Goal: Contribute content: Contribute content

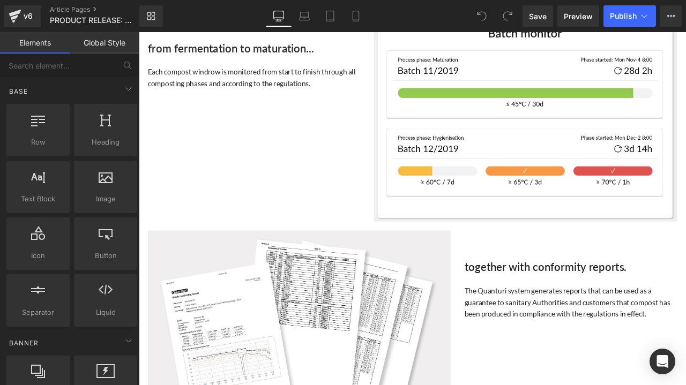
scroll to position [857, 0]
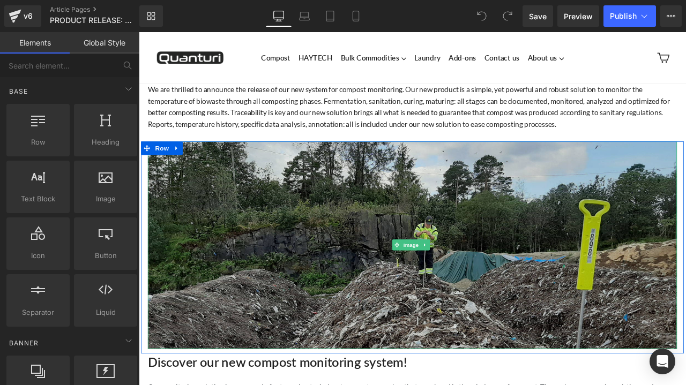
click at [463, 232] on img at bounding box center [462, 285] width 627 height 246
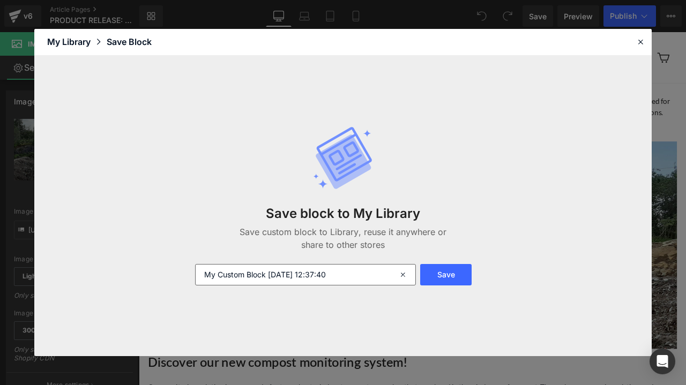
drag, startPoint x: 448, startPoint y: 277, endPoint x: 371, endPoint y: 275, distance: 77.2
click at [371, 276] on form "My Custom Block 2025-10-08 12:37:40 Save" at bounding box center [343, 274] width 309 height 21
click at [371, 275] on input "My Custom Block 2025-10-08 12:37:40" at bounding box center [305, 274] width 221 height 21
drag, startPoint x: 371, startPoint y: 275, endPoint x: 208, endPoint y: 270, distance: 162.9
click at [208, 270] on input "My Custom Block 2025-10-08 12:37:40" at bounding box center [305, 274] width 221 height 21
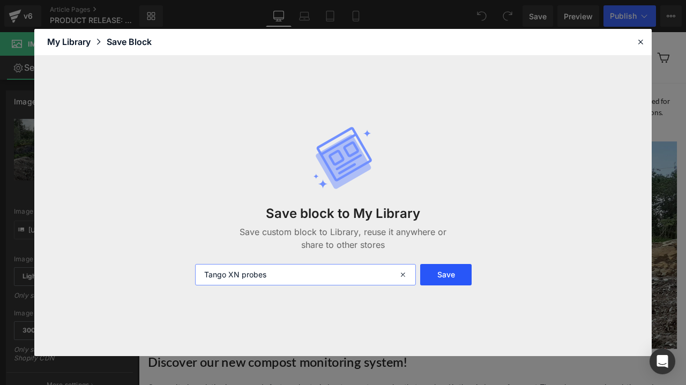
type input "Tango XN probes"
click at [447, 279] on button "Save" at bounding box center [445, 274] width 51 height 21
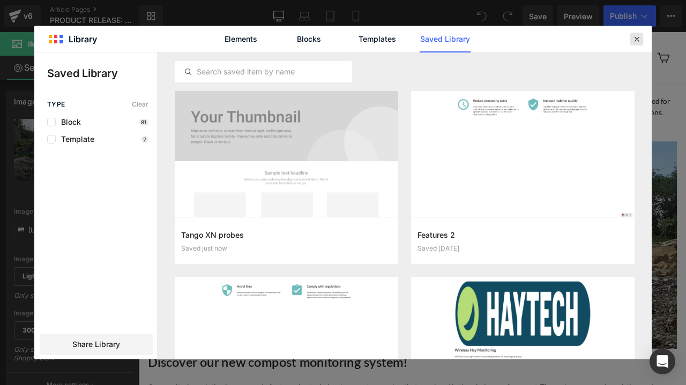
click at [636, 40] on icon at bounding box center [637, 39] width 10 height 10
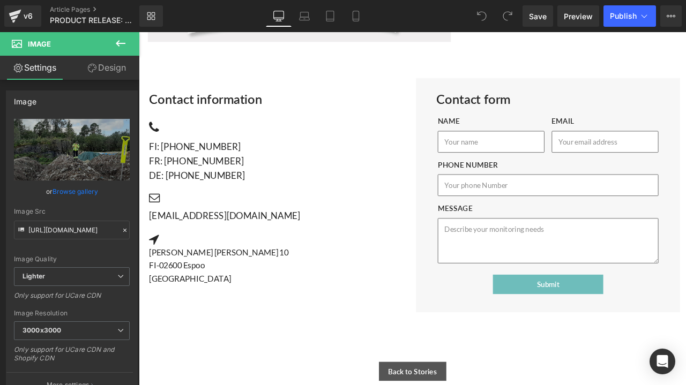
scroll to position [1446, 0]
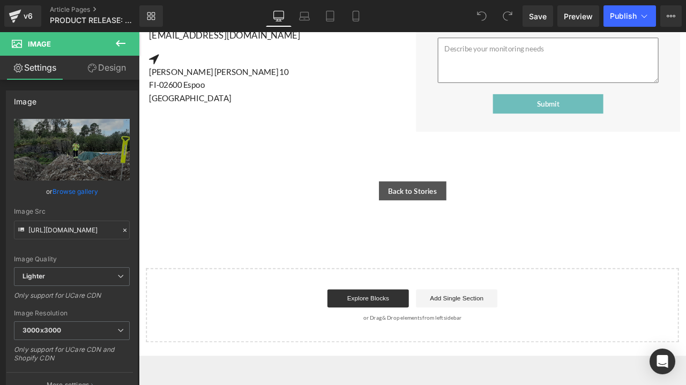
click at [120, 46] on icon at bounding box center [120, 43] width 13 height 13
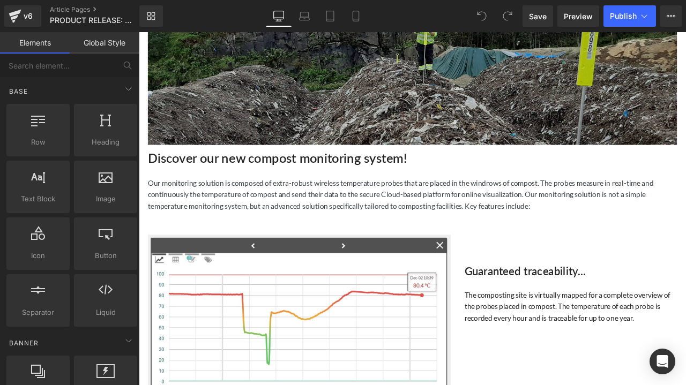
scroll to position [0, 0]
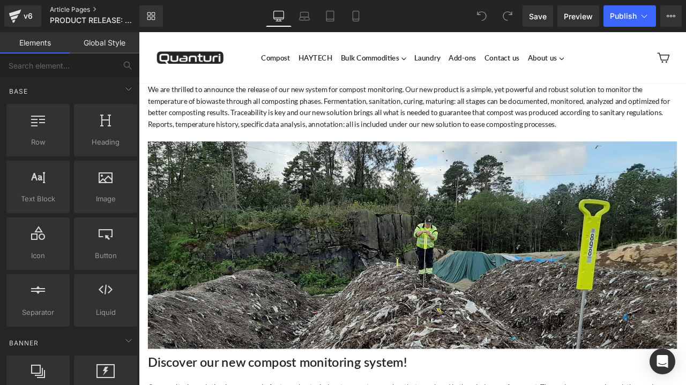
click at [89, 7] on link "Article Pages" at bounding box center [103, 9] width 107 height 9
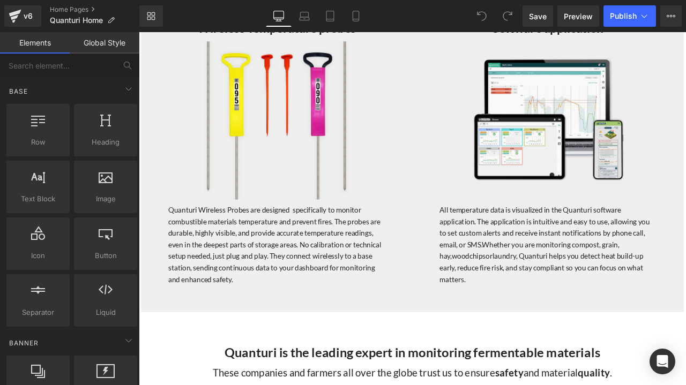
scroll to position [1232, 0]
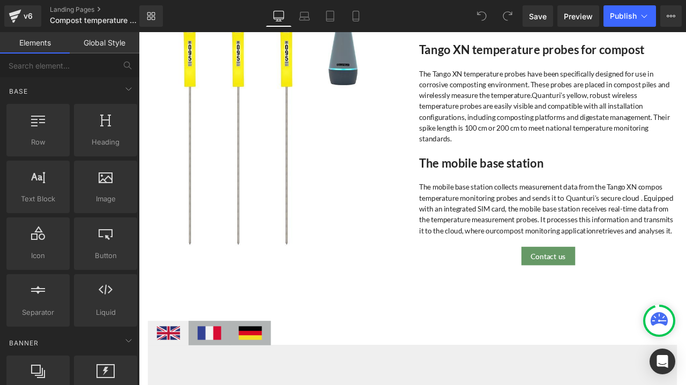
scroll to position [1661, 0]
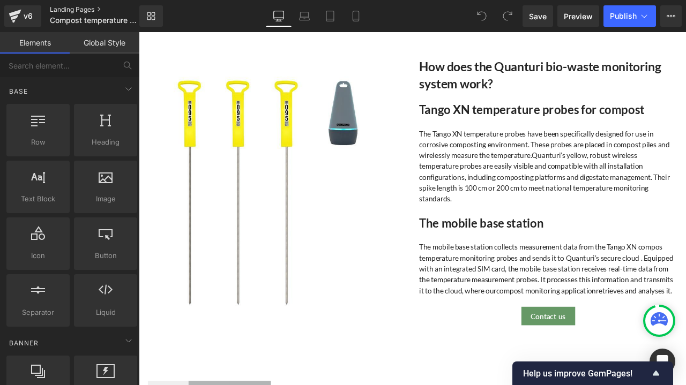
click at [79, 7] on link "Landing Pages" at bounding box center [103, 9] width 107 height 9
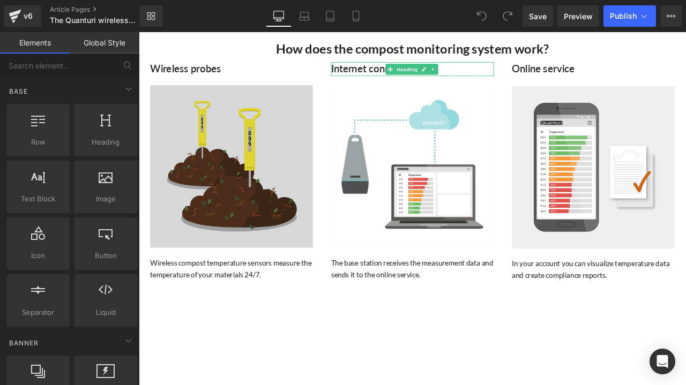
scroll to position [54, 0]
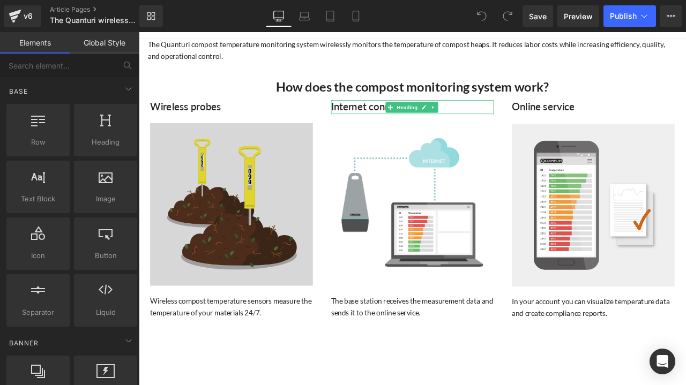
click at [241, 224] on img at bounding box center [248, 236] width 193 height 193
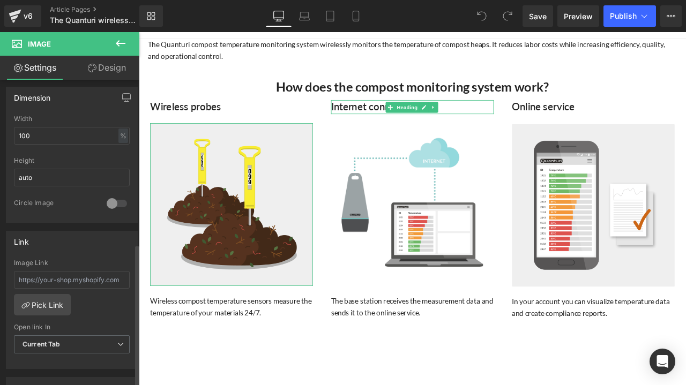
scroll to position [429, 0]
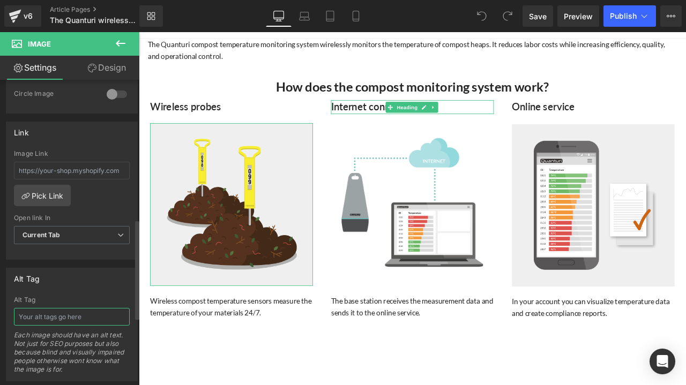
click at [48, 309] on input "text" at bounding box center [72, 317] width 116 height 18
type input "Wireless compost temperature monitoring probes"
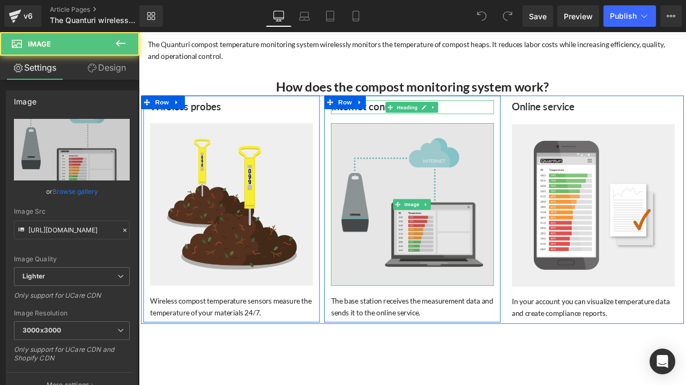
click at [412, 206] on img at bounding box center [462, 236] width 193 height 193
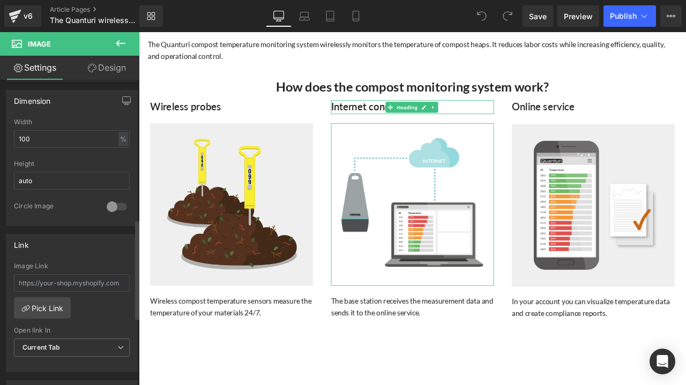
scroll to position [429, 0]
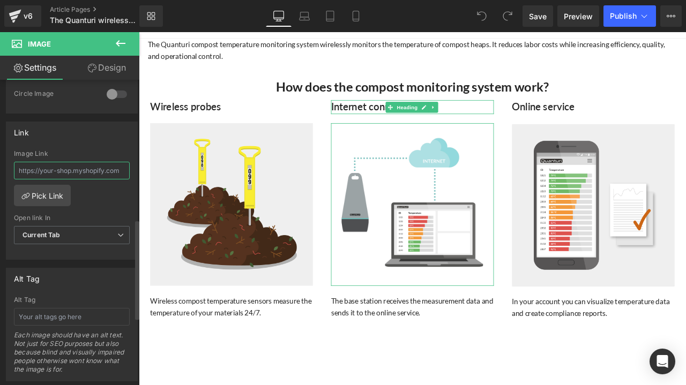
click at [42, 164] on input "text" at bounding box center [72, 171] width 116 height 18
click at [46, 313] on input "text" at bounding box center [72, 317] width 116 height 18
type input "Base station"
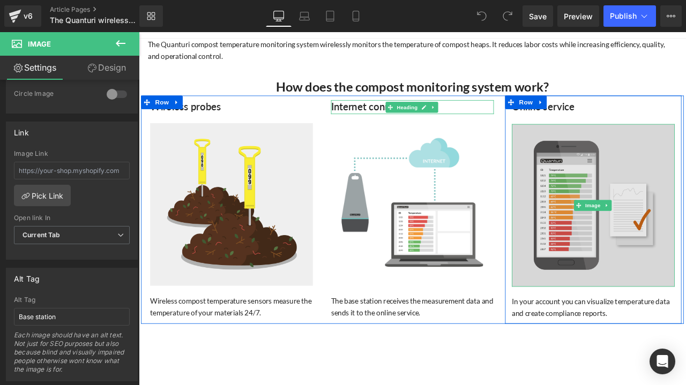
click at [674, 160] on img at bounding box center [677, 237] width 193 height 193
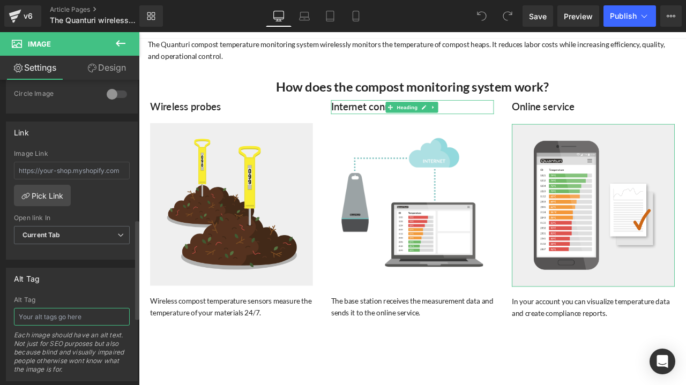
click at [54, 318] on input "text" at bounding box center [72, 317] width 116 height 18
type input "Compost monitoring software"
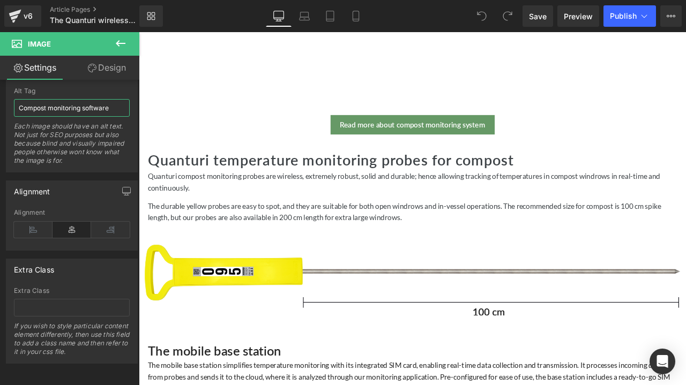
scroll to position [803, 0]
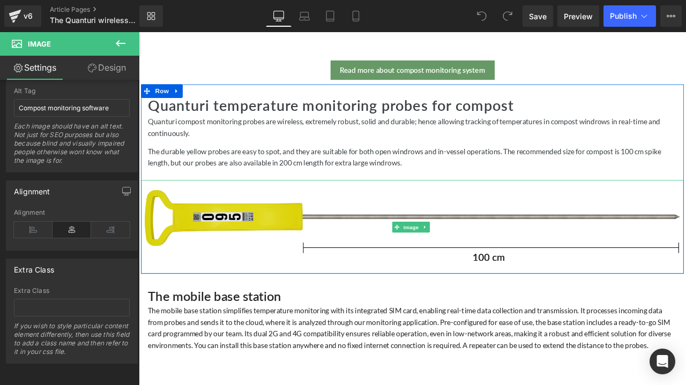
click at [279, 253] on img at bounding box center [462, 263] width 643 height 110
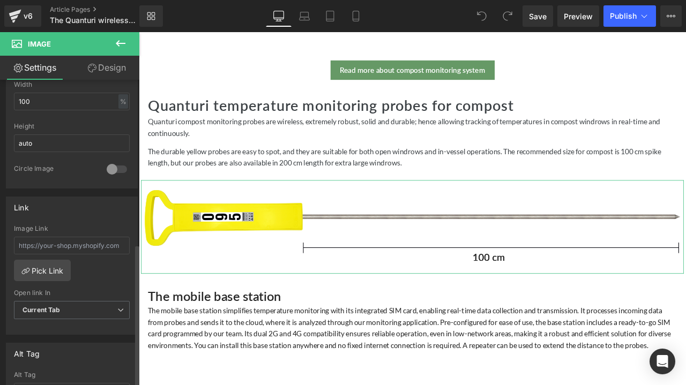
scroll to position [375, 0]
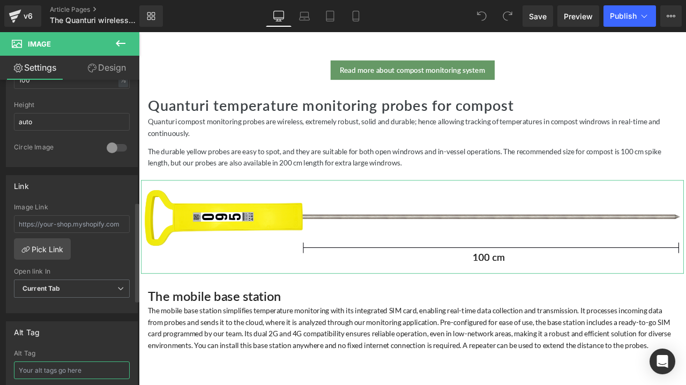
click at [66, 362] on input "text" at bounding box center [72, 371] width 116 height 18
click at [89, 364] on input "Tango XN probe 1m" at bounding box center [72, 371] width 116 height 18
click at [72, 362] on input "Tango XN probe 1m" at bounding box center [72, 371] width 116 height 18
click at [85, 365] on input "Tango XN probe 1 m" at bounding box center [72, 371] width 116 height 18
type input "Tango XN probe 1 meter"
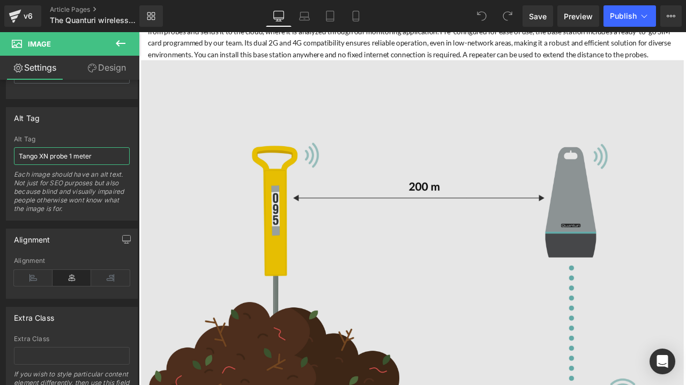
scroll to position [1232, 0]
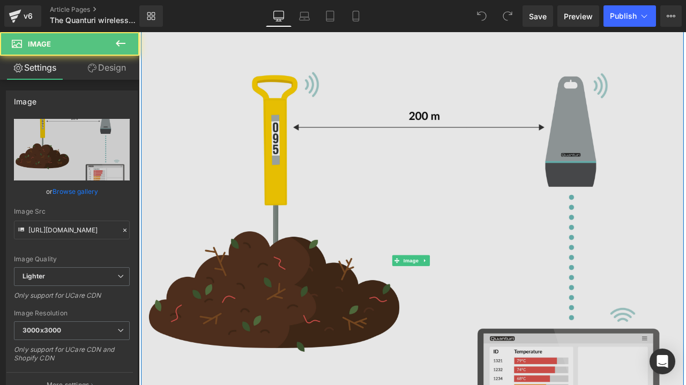
click at [466, 219] on img at bounding box center [462, 303] width 643 height 643
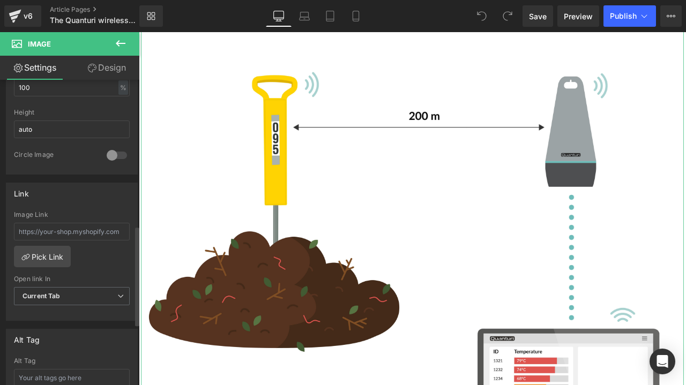
scroll to position [482, 0]
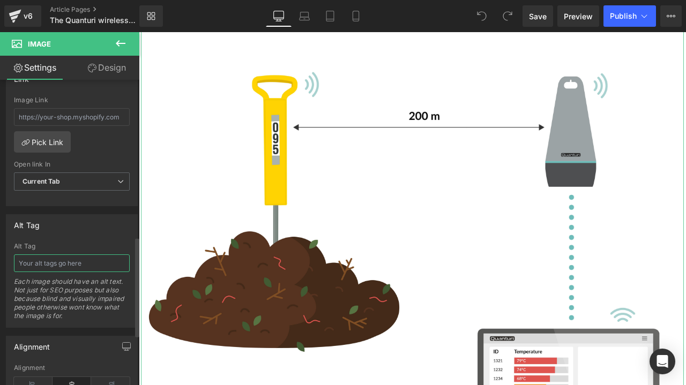
click at [39, 258] on input "text" at bounding box center [72, 263] width 116 height 18
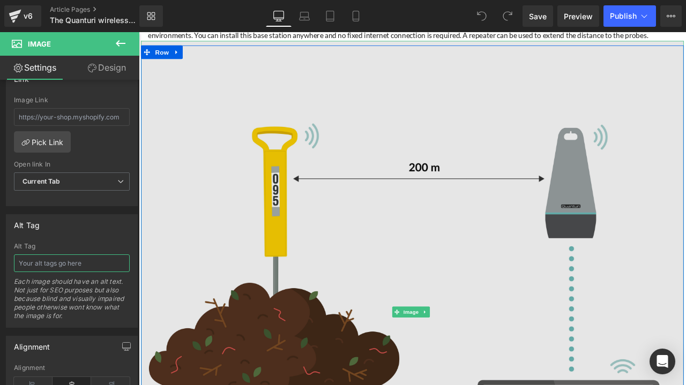
scroll to position [1286, 0]
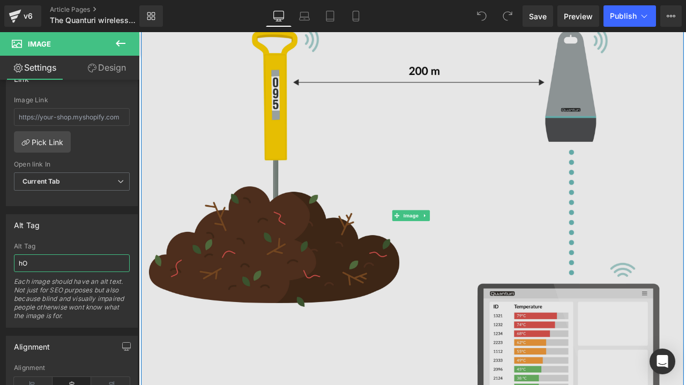
type input "h"
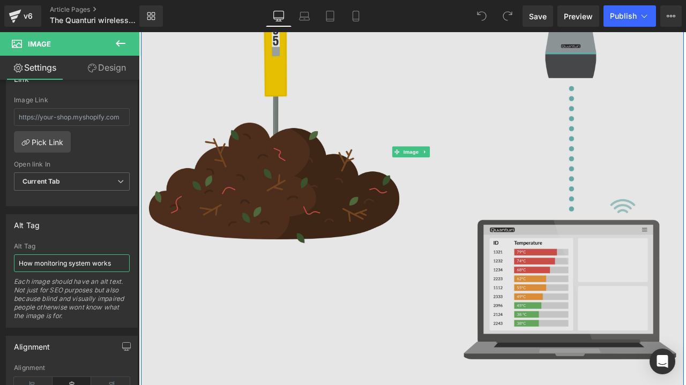
scroll to position [1500, 0]
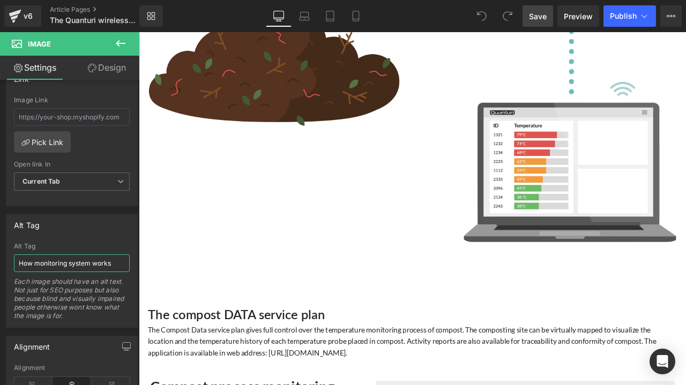
type input "How monitoring system works"
click at [536, 11] on span "Save" at bounding box center [538, 16] width 18 height 11
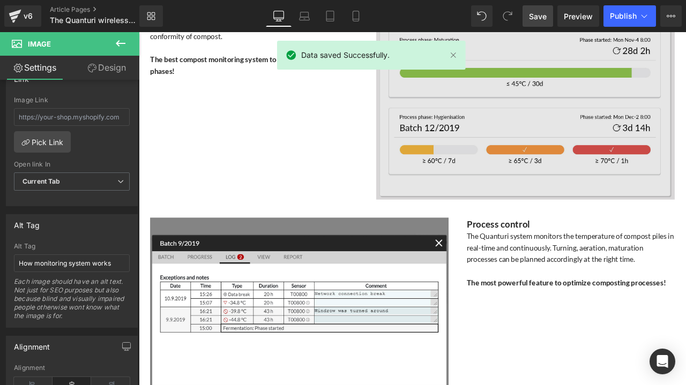
scroll to position [1875, 0]
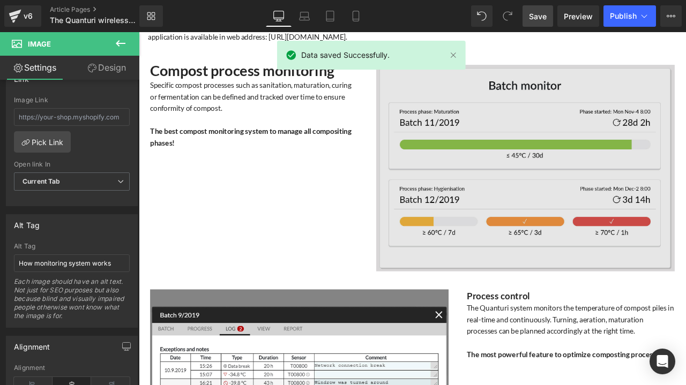
click at [552, 208] on img at bounding box center [597, 193] width 354 height 245
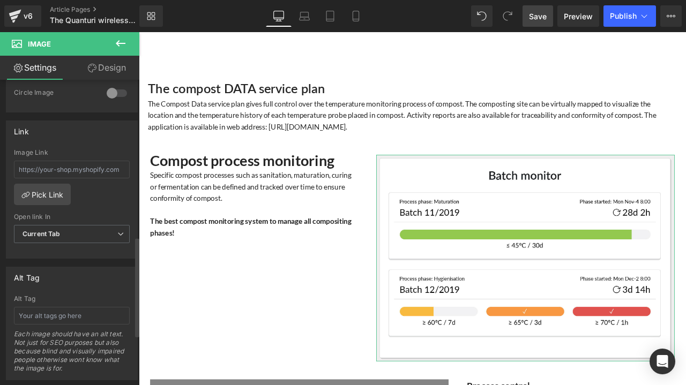
scroll to position [482, 0]
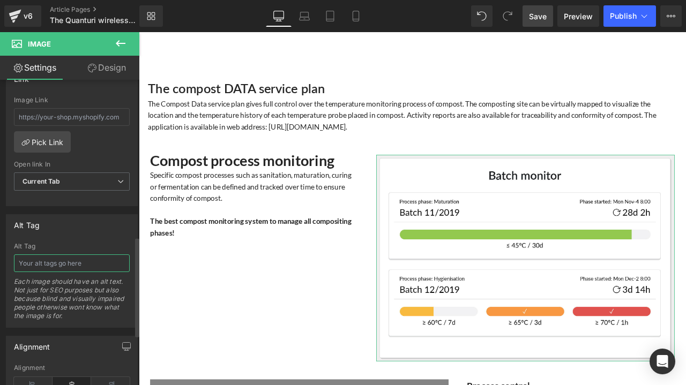
click at [43, 259] on input "text" at bounding box center [72, 263] width 116 height 18
type input "Compost process monitoring"
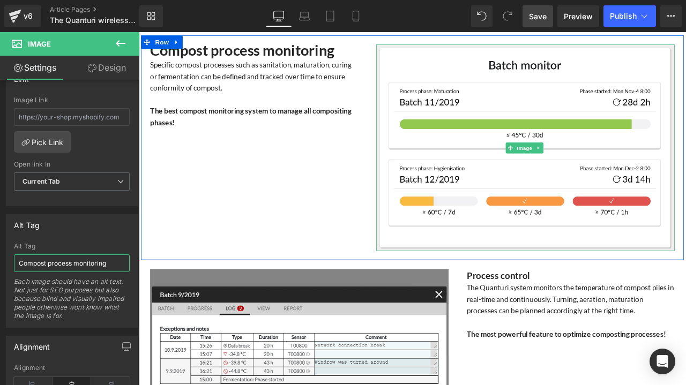
scroll to position [2036, 0]
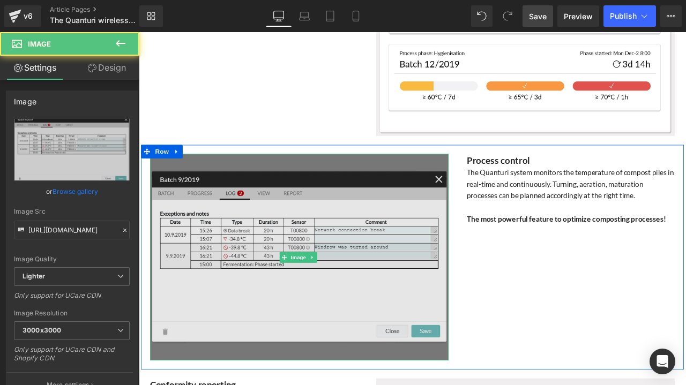
click at [288, 365] on img at bounding box center [329, 298] width 354 height 245
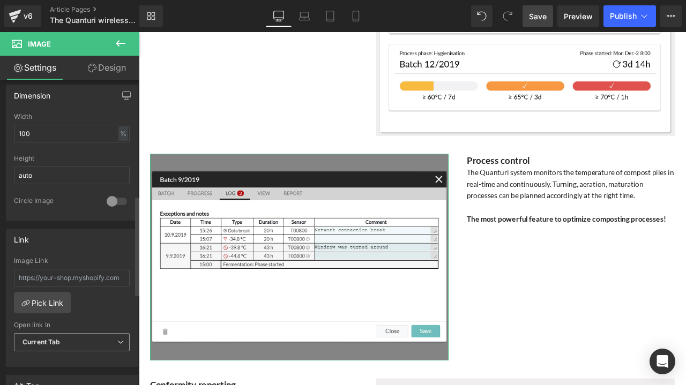
scroll to position [429, 0]
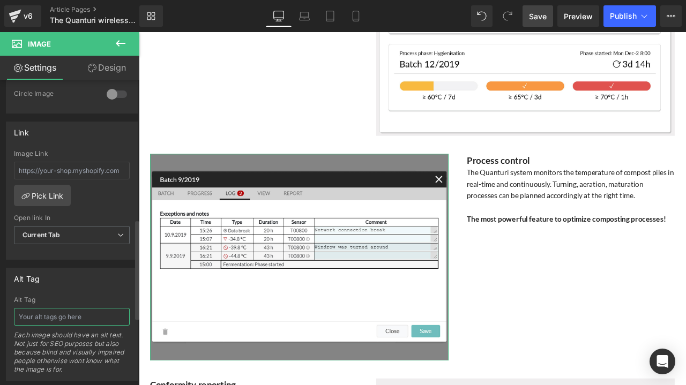
click at [71, 312] on input "text" at bounding box center [72, 317] width 116 height 18
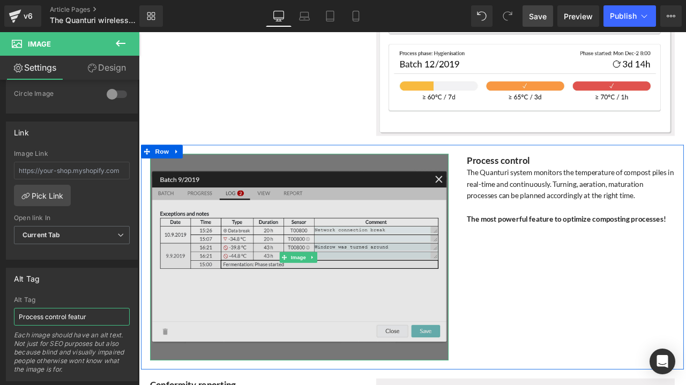
type input "Process control feature"
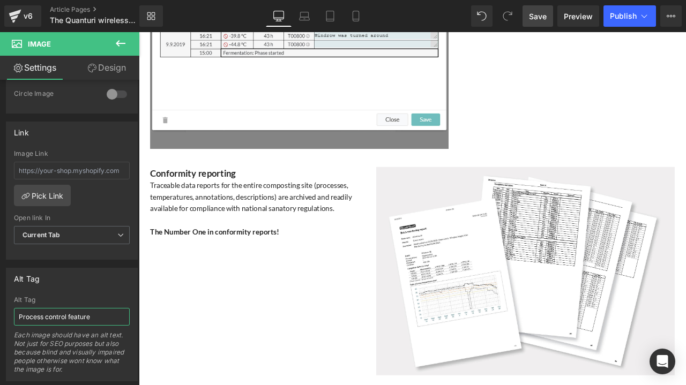
scroll to position [2464, 0]
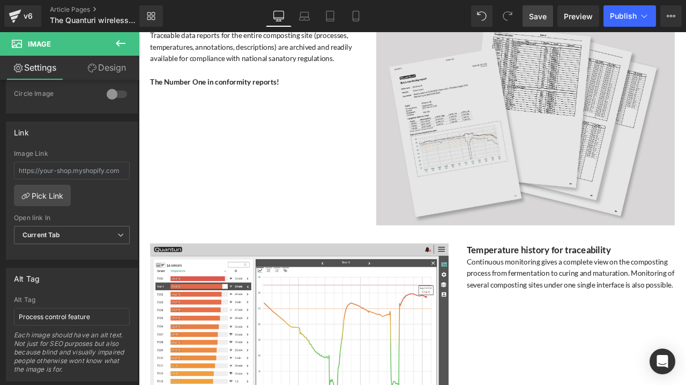
click at [545, 142] on img at bounding box center [597, 137] width 354 height 246
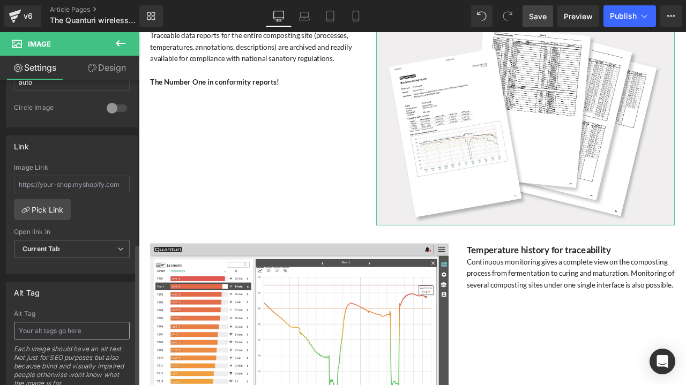
scroll to position [482, 0]
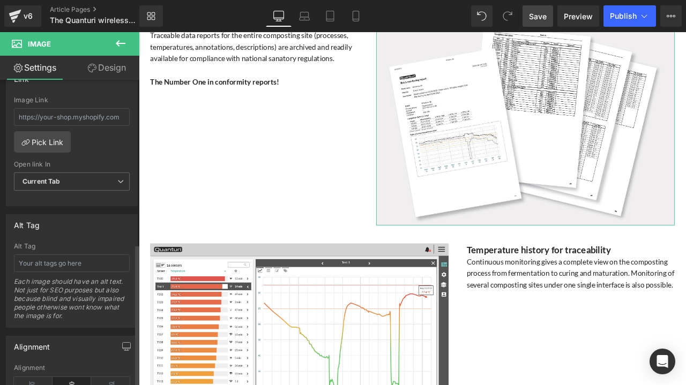
click at [31, 244] on div "Alt Tag" at bounding box center [72, 246] width 116 height 7
click at [32, 254] on input "text" at bounding box center [72, 263] width 116 height 18
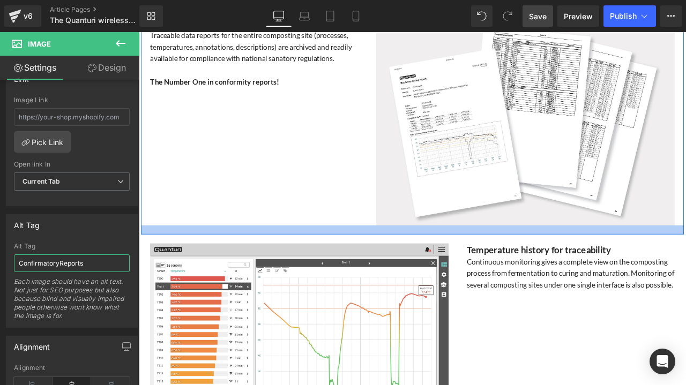
type input "Confirmatory Reports"
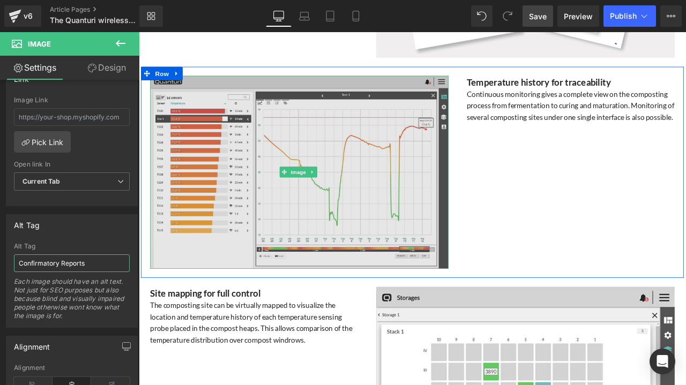
scroll to position [2571, 0]
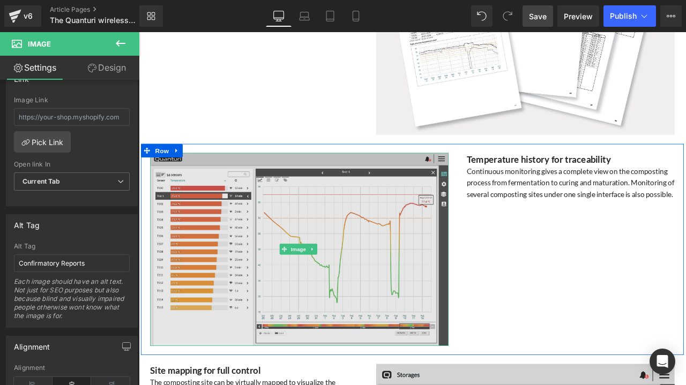
click at [364, 239] on img at bounding box center [329, 289] width 354 height 229
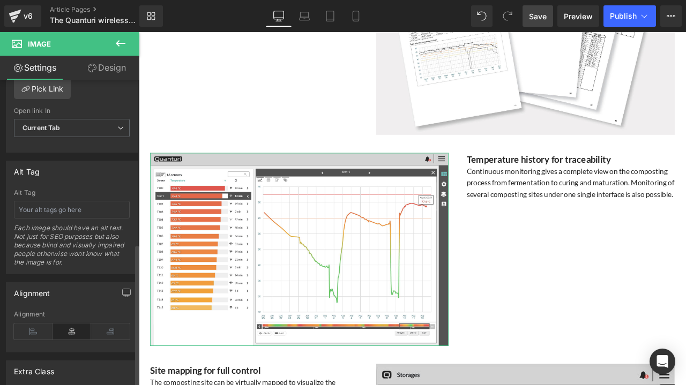
scroll to position [637, 0]
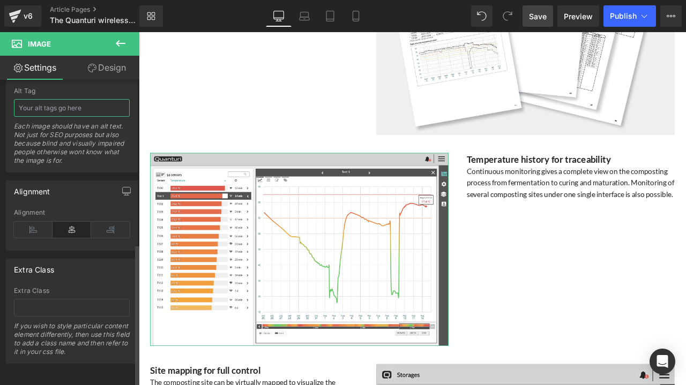
click at [48, 99] on input "text" at bounding box center [72, 108] width 116 height 18
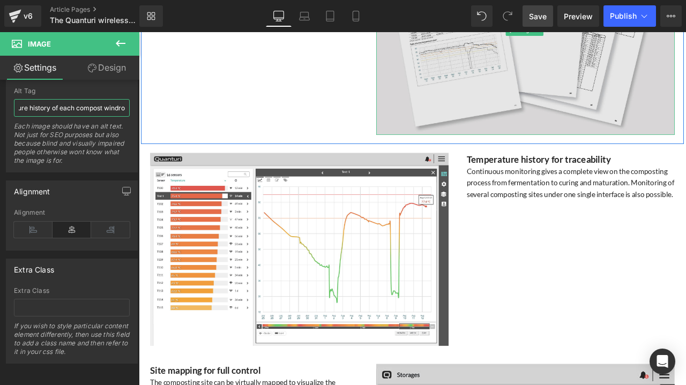
type input "Temperature history of each compost windrow"
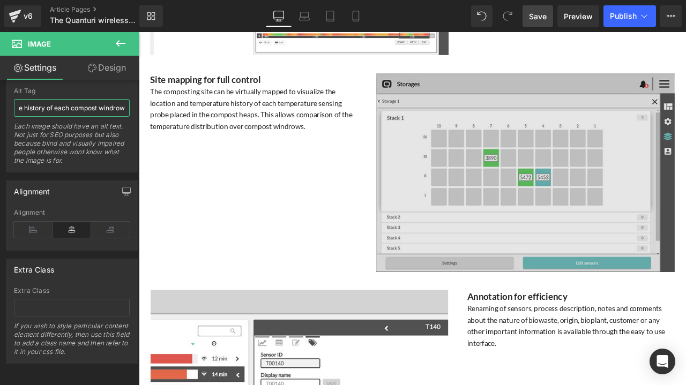
scroll to position [2893, 0]
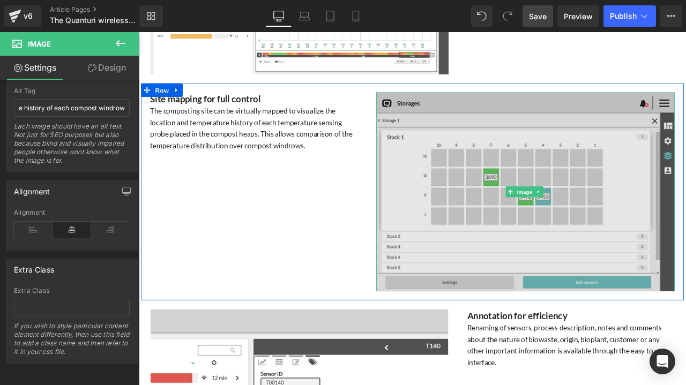
click at [483, 199] on img at bounding box center [597, 222] width 354 height 236
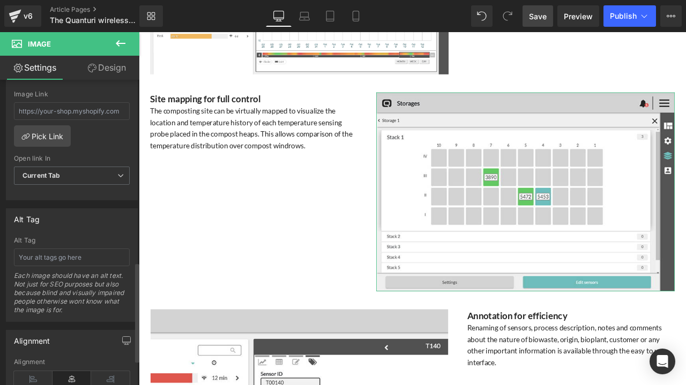
scroll to position [589, 0]
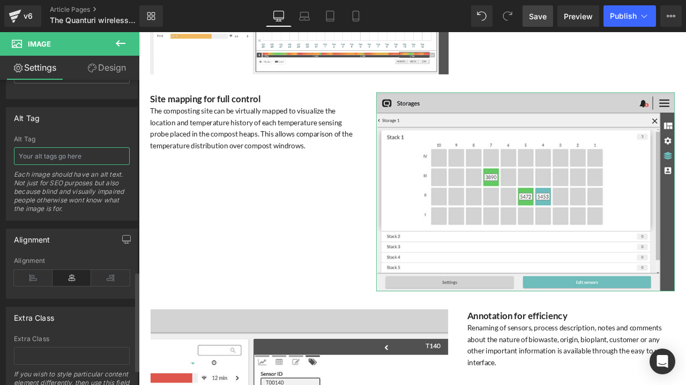
click at [75, 151] on input "text" at bounding box center [72, 156] width 116 height 18
type input "Site map"
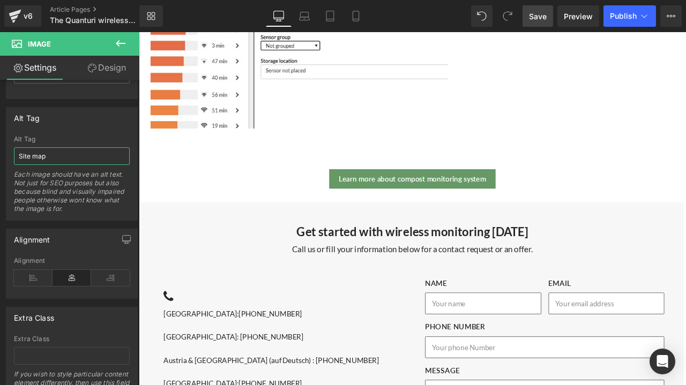
scroll to position [3214, 0]
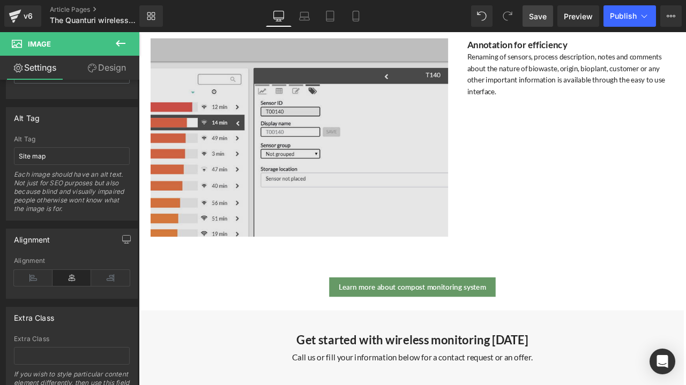
click at [347, 219] on img at bounding box center [329, 157] width 352 height 235
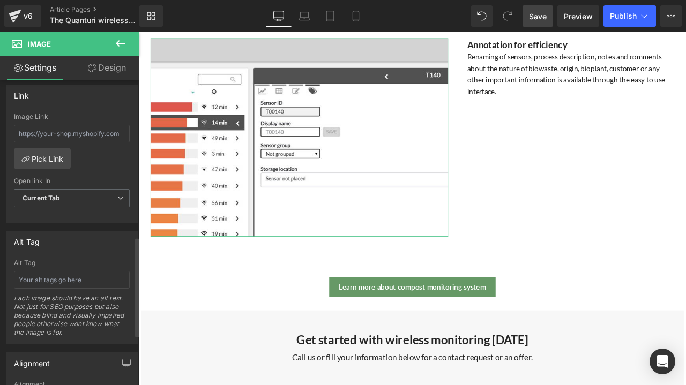
scroll to position [482, 0]
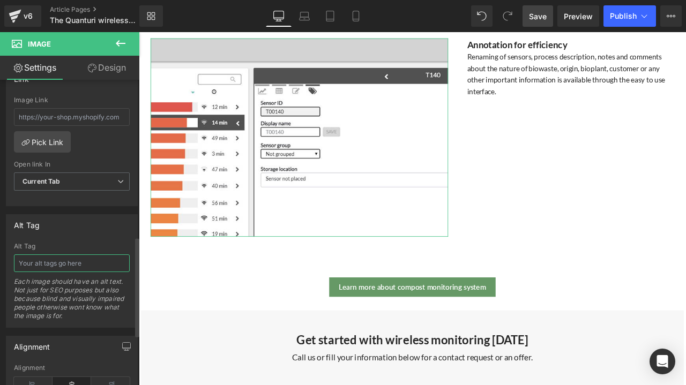
click at [51, 262] on input "text" at bounding box center [72, 263] width 116 height 18
type input "Annotation for efficiency"
click at [532, 18] on span "Save" at bounding box center [538, 16] width 18 height 11
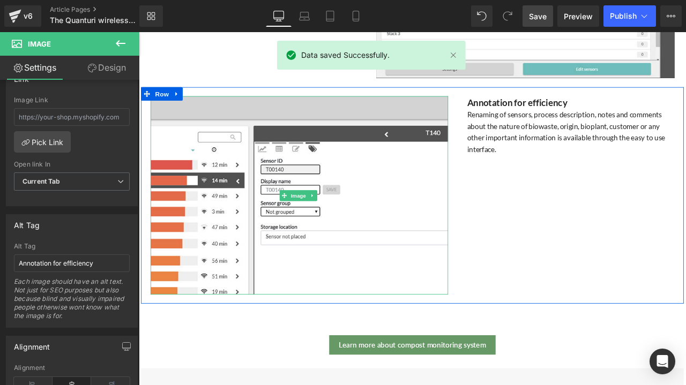
scroll to position [3000, 0]
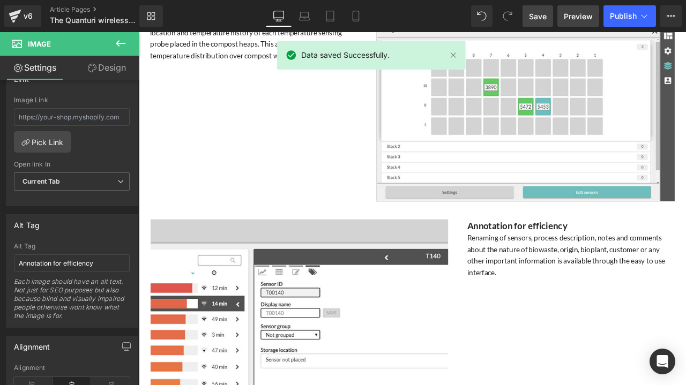
click at [574, 22] on link "Preview" at bounding box center [578, 15] width 42 height 21
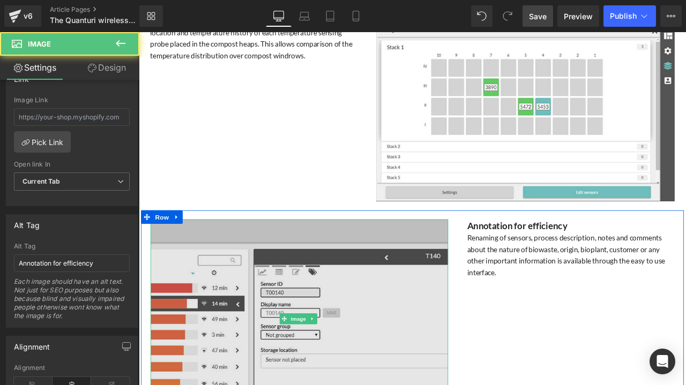
click at [389, 287] on img at bounding box center [329, 371] width 352 height 235
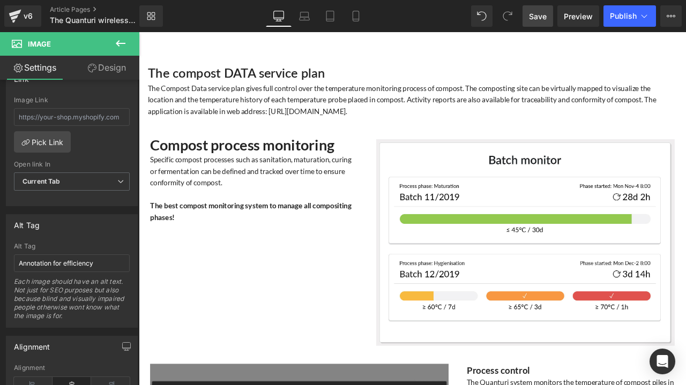
scroll to position [1714, 0]
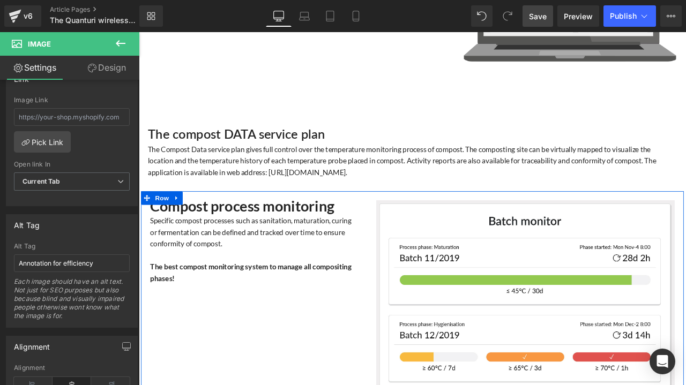
click at [373, 247] on h3 "Compost process monitoring" at bounding box center [275, 239] width 246 height 17
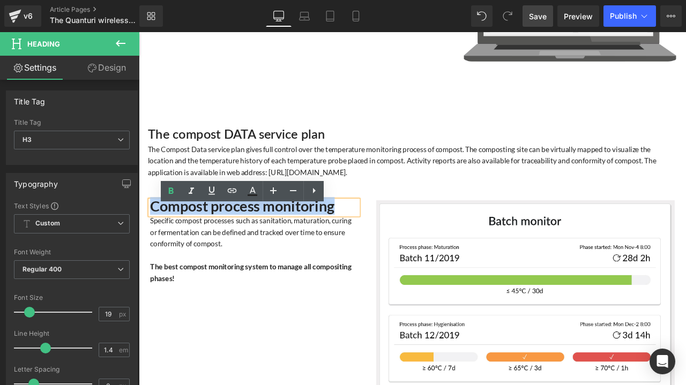
drag, startPoint x: 377, startPoint y: 253, endPoint x: 153, endPoint y: 252, distance: 223.9
click at [153, 249] on h3 "Compost process monitoring" at bounding box center [275, 239] width 246 height 17
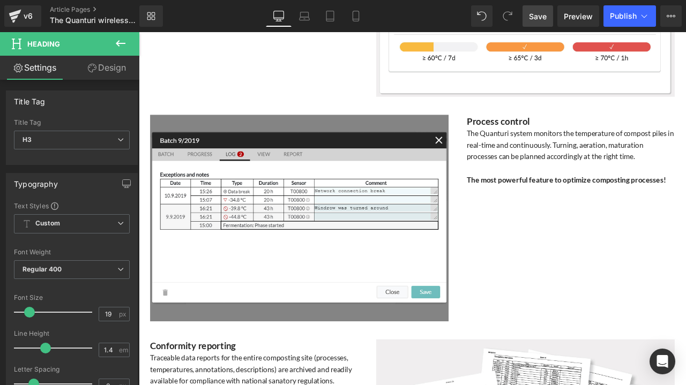
scroll to position [1982, 0]
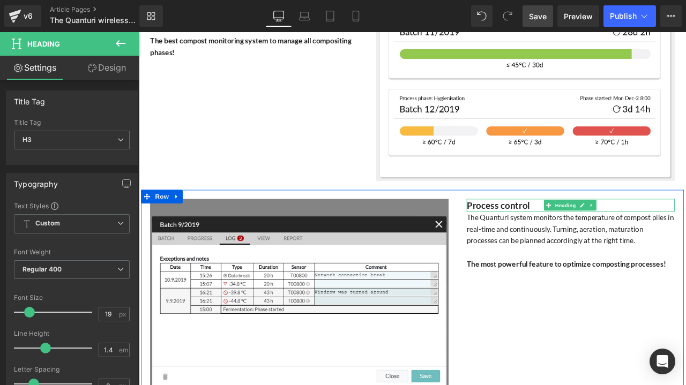
click at [568, 241] on strong "Process control" at bounding box center [564, 237] width 74 height 13
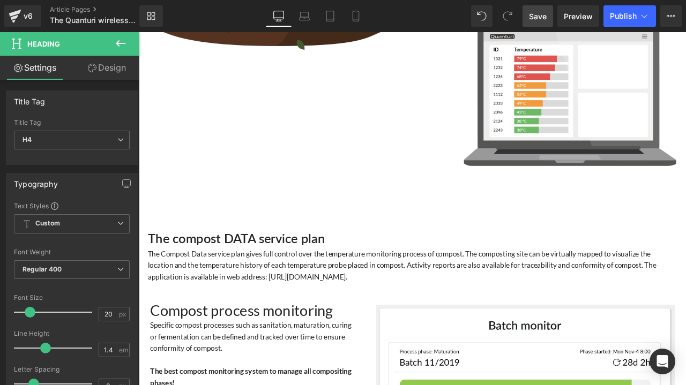
scroll to position [1607, 0]
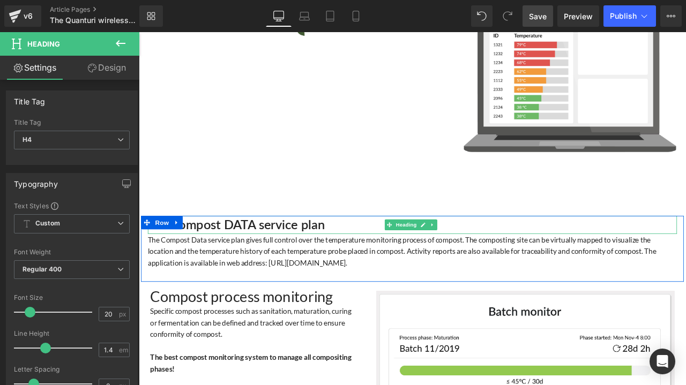
click at [367, 261] on h2 "The compost DATA service plan" at bounding box center [462, 260] width 627 height 21
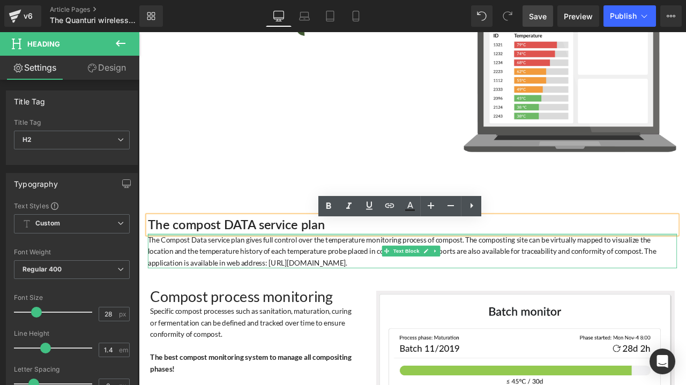
click at [385, 274] on div at bounding box center [462, 272] width 627 height 3
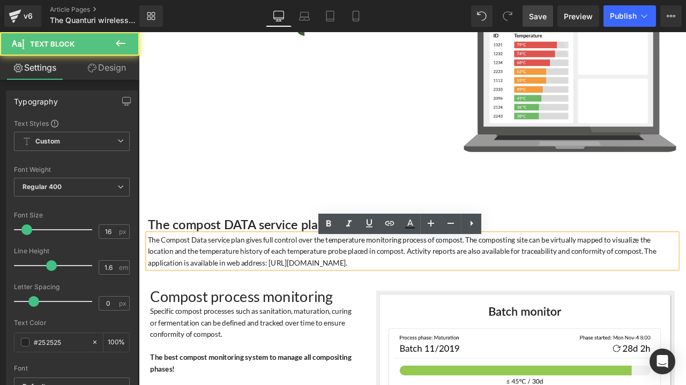
click at [283, 262] on h2 "The compost DATA service plan" at bounding box center [462, 260] width 627 height 21
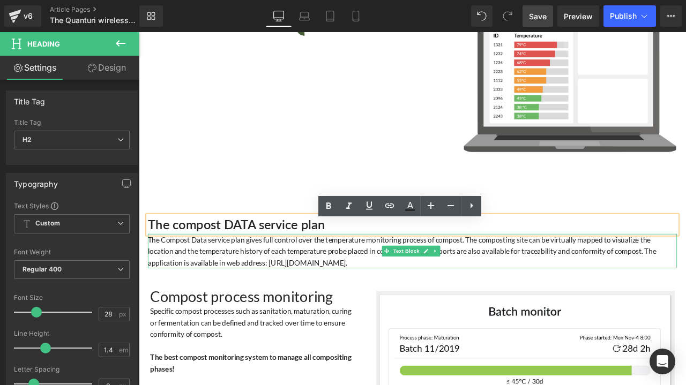
click at [361, 293] on div "The Compost Data service plan gives full control over the temperature monitorin…" at bounding box center [462, 291] width 627 height 41
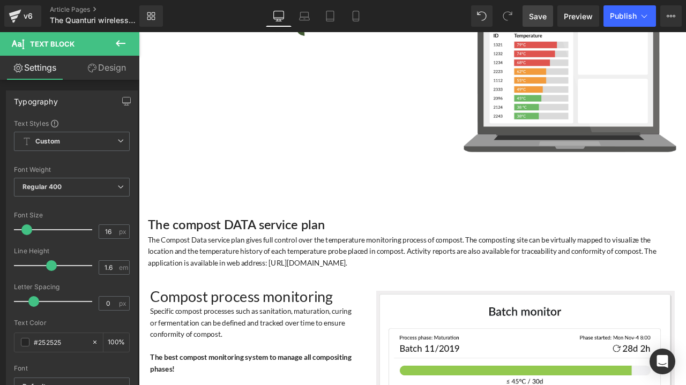
click at [103, 68] on link "Design" at bounding box center [107, 68] width 70 height 24
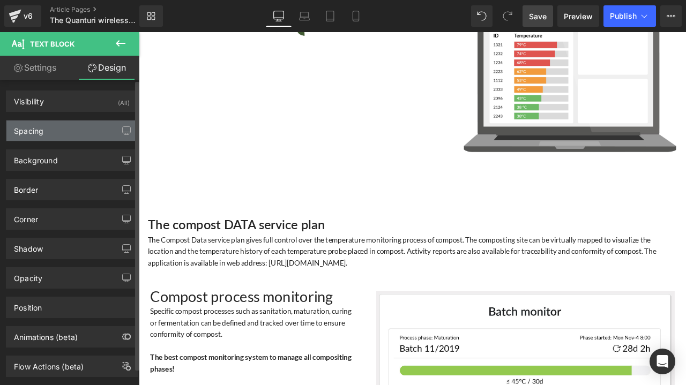
click at [57, 126] on div "Spacing" at bounding box center [71, 131] width 131 height 20
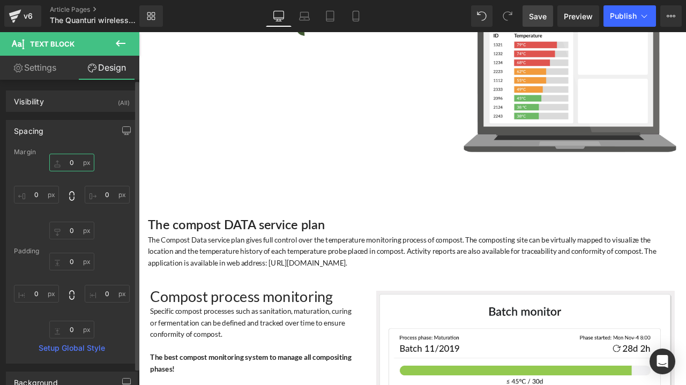
click at [67, 163] on input "0" at bounding box center [71, 163] width 45 height 18
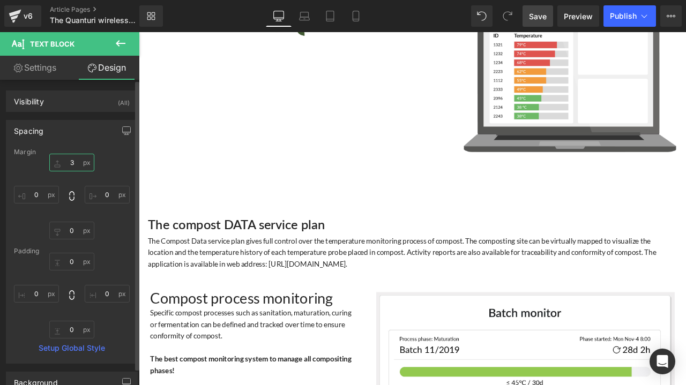
type input "30"
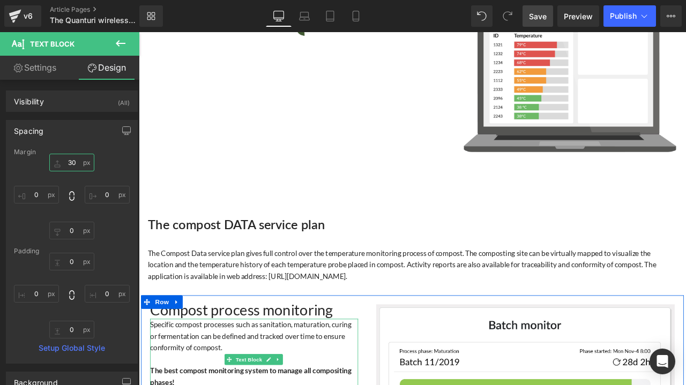
scroll to position [1768, 0]
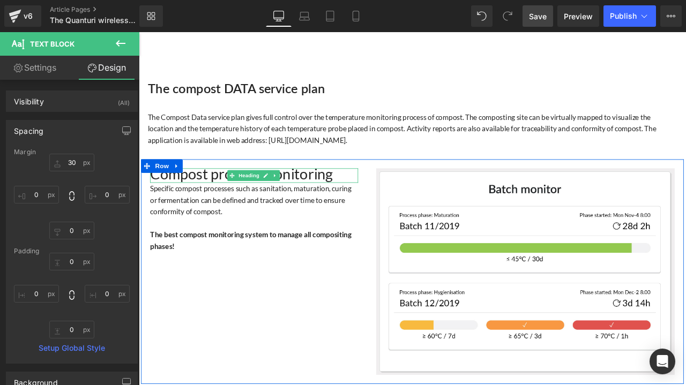
click at [359, 209] on span "Compost process monitoring" at bounding box center [260, 200] width 216 height 21
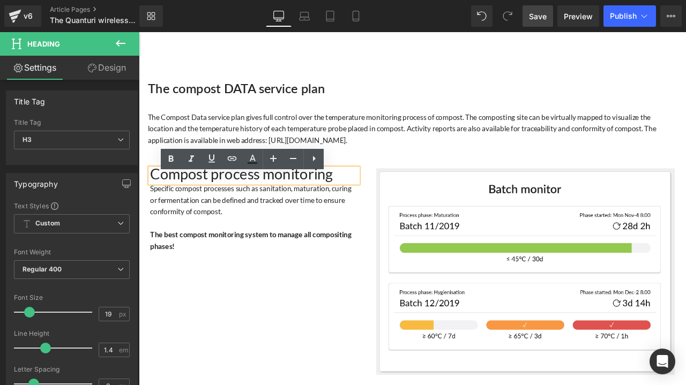
scroll to position [1982, 0]
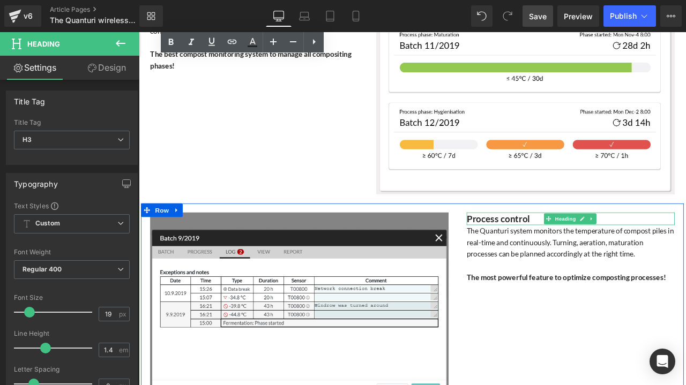
click at [595, 259] on strong "Process control" at bounding box center [564, 253] width 74 height 13
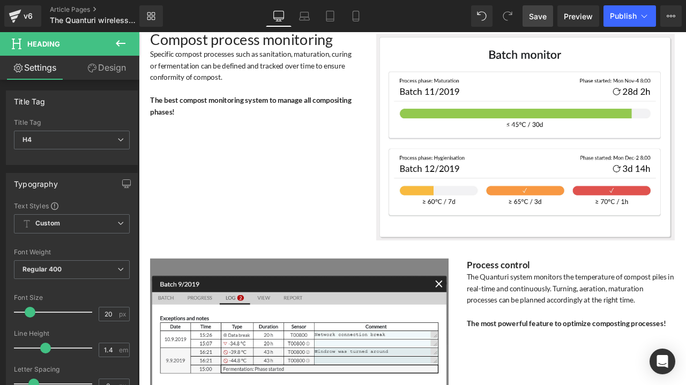
scroll to position [1875, 0]
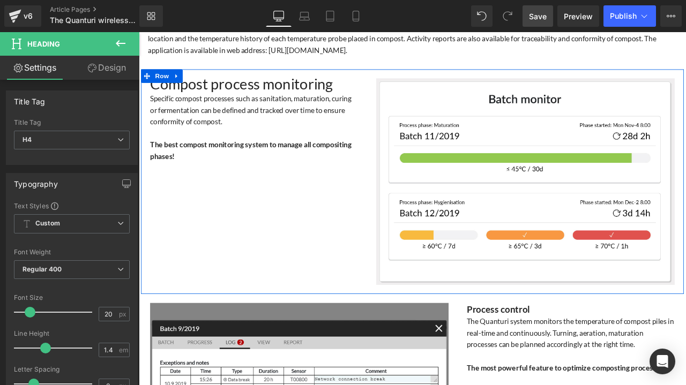
click at [318, 100] on span "Compost process monitoring" at bounding box center [260, 93] width 216 height 21
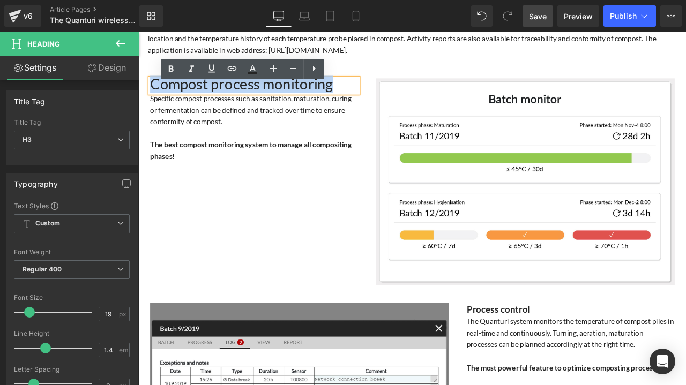
drag, startPoint x: 384, startPoint y: 101, endPoint x: 154, endPoint y: 99, distance: 229.3
click at [154, 99] on h3 "Compost process monitoring" at bounding box center [275, 95] width 246 height 17
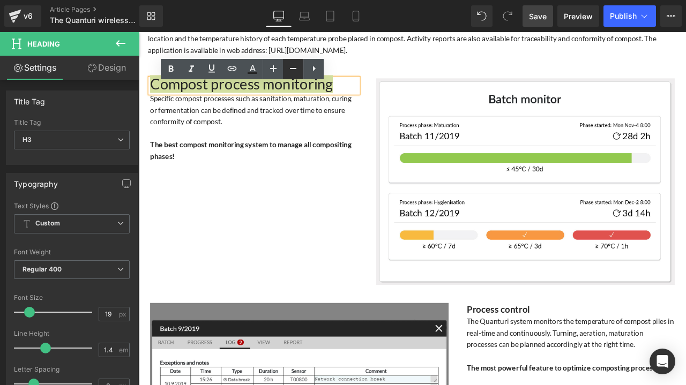
click at [291, 66] on icon at bounding box center [293, 68] width 13 height 13
type input "17"
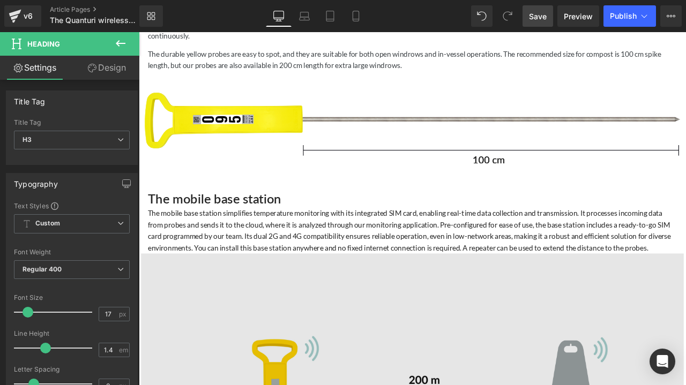
scroll to position [803, 0]
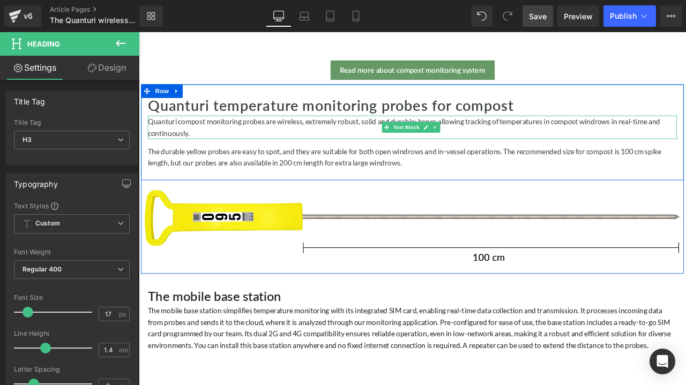
click at [283, 140] on p "Quanturi compost monitoring probes are wireless, extremely robust, solid and du…" at bounding box center [462, 144] width 627 height 27
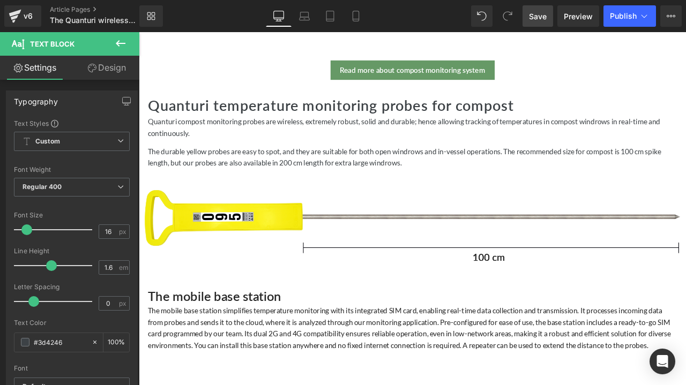
click at [108, 61] on link "Design" at bounding box center [107, 68] width 70 height 24
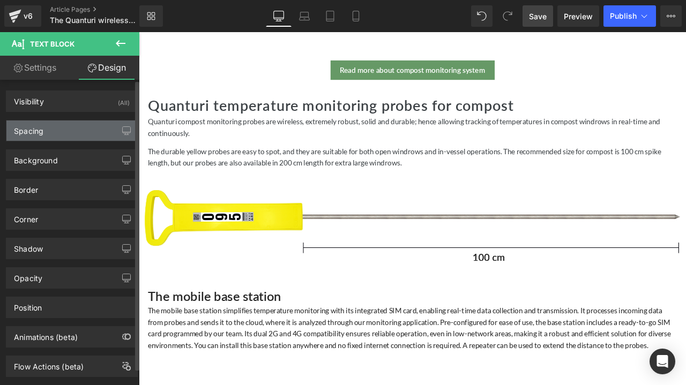
click at [59, 132] on div "Spacing" at bounding box center [71, 131] width 131 height 20
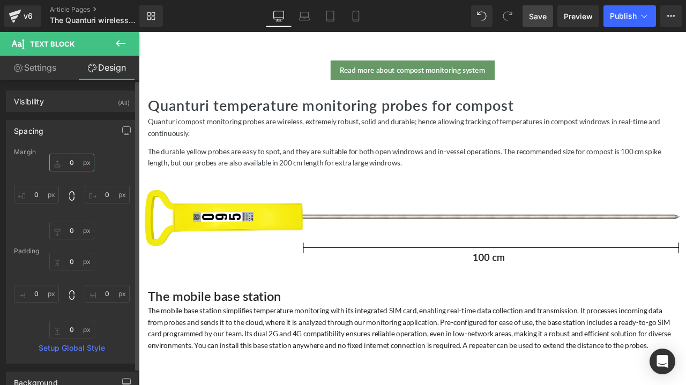
click at [71, 156] on input "0" at bounding box center [71, 163] width 45 height 18
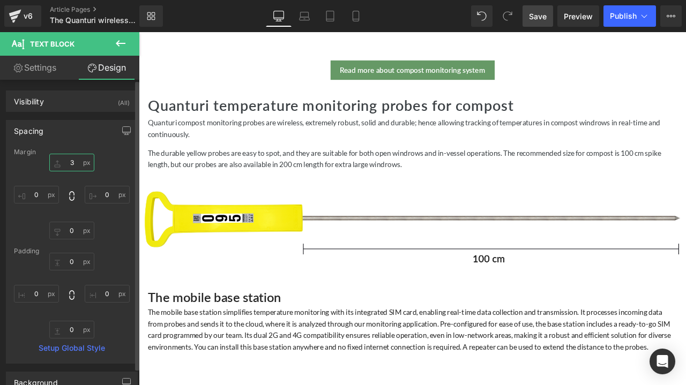
type input "30"
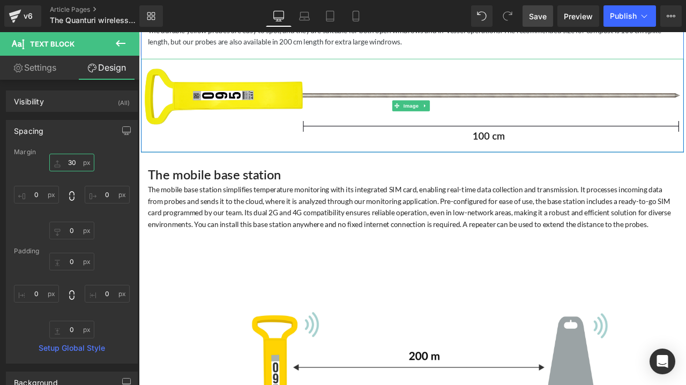
scroll to position [964, 0]
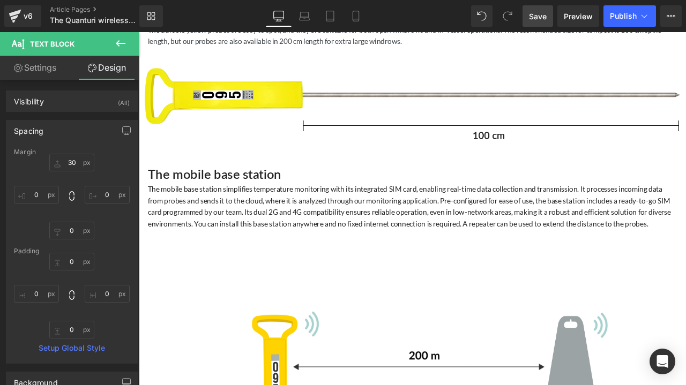
click at [286, 243] on p "The mobile base station simplifies temperature monitoring with its integrated S…" at bounding box center [462, 238] width 627 height 55
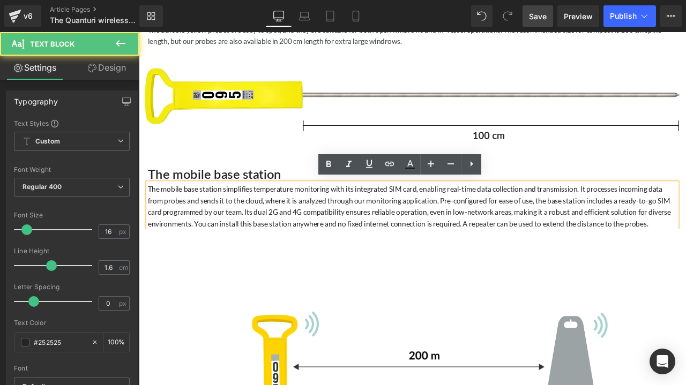
click at [244, 245] on p "The mobile base station simplifies temperature monitoring with its integrated S…" at bounding box center [462, 238] width 627 height 55
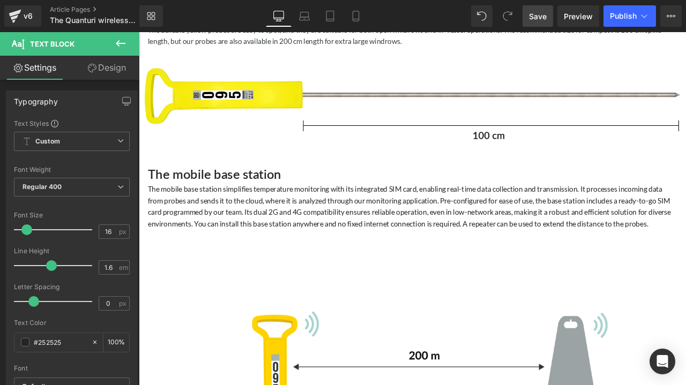
click at [99, 65] on link "Design" at bounding box center [107, 68] width 70 height 24
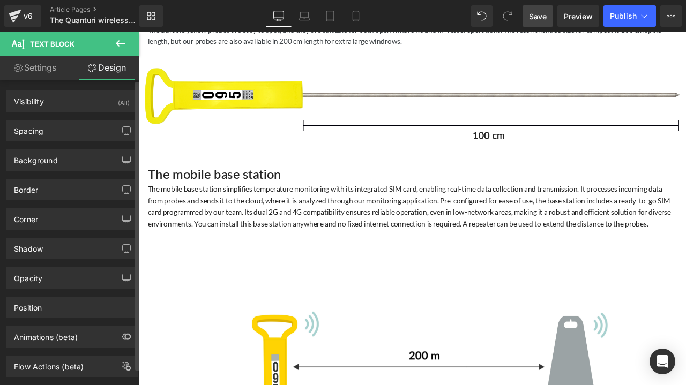
type input "0"
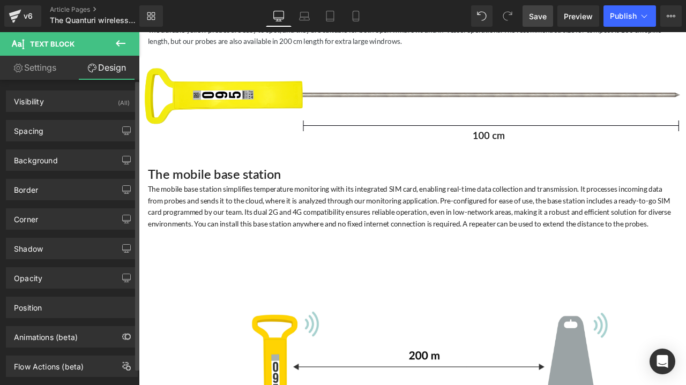
type input "0"
click at [72, 126] on div "Spacing" at bounding box center [71, 131] width 131 height 20
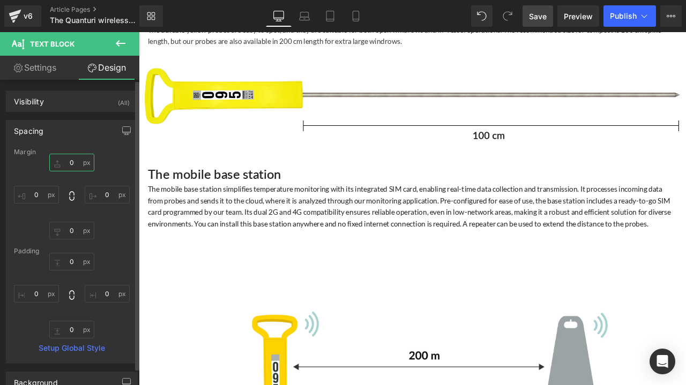
click at [72, 159] on input "0" at bounding box center [71, 163] width 45 height 18
type input "30"
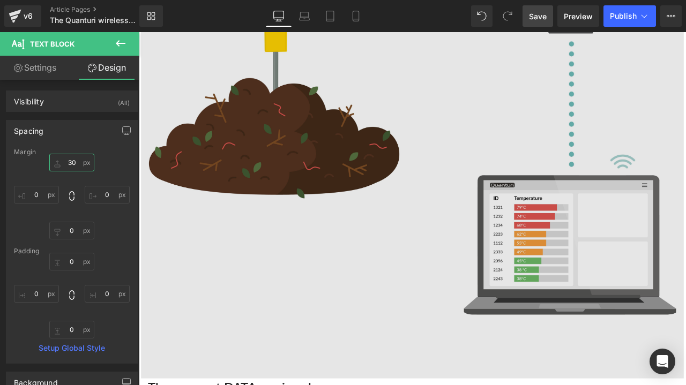
scroll to position [1661, 0]
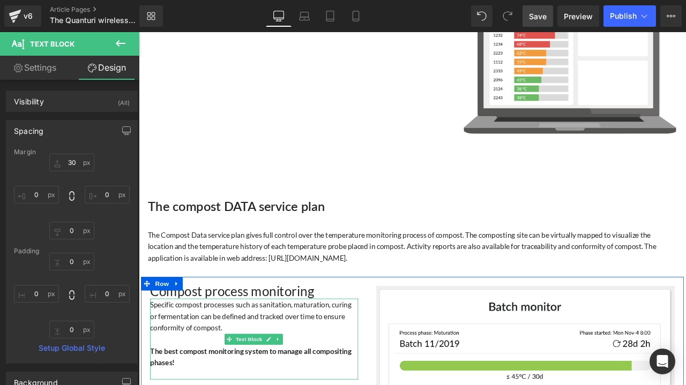
click at [275, 370] on div "Specific compost processes such as sanitation, maturation, curing or fermentati…" at bounding box center [275, 368] width 246 height 41
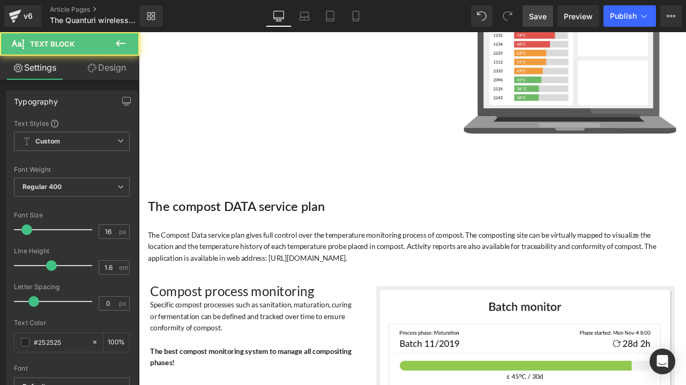
click at [117, 69] on link "Design" at bounding box center [107, 68] width 70 height 24
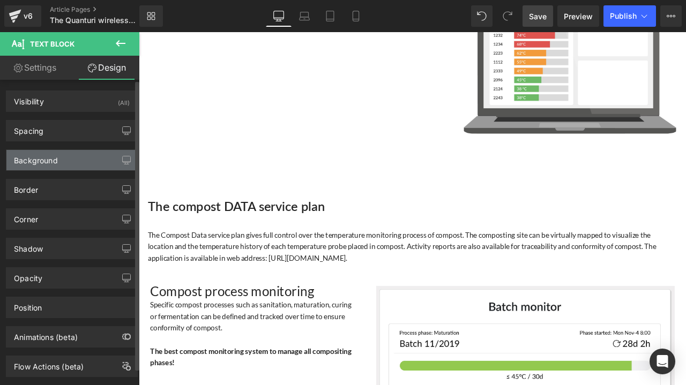
type input "0"
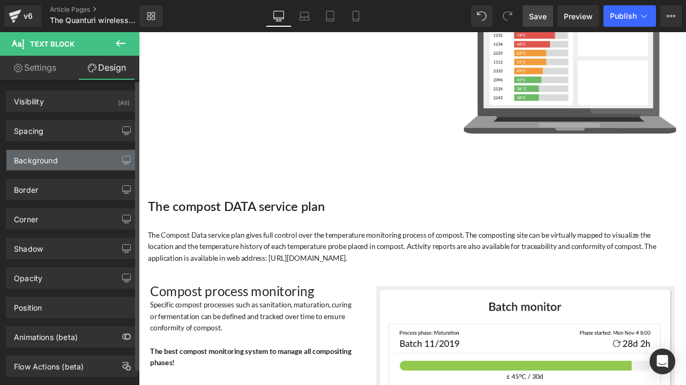
type input "0"
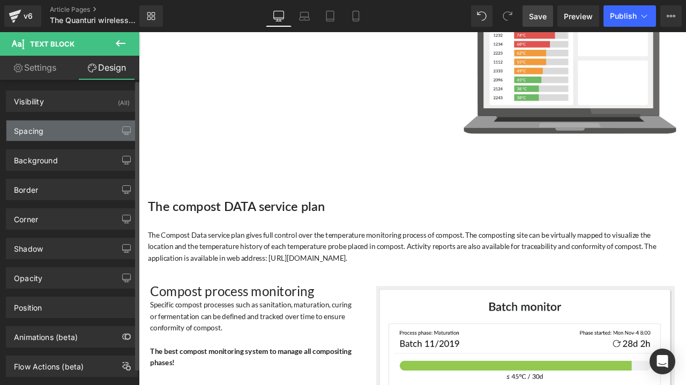
click at [63, 133] on div "Spacing" at bounding box center [71, 131] width 131 height 20
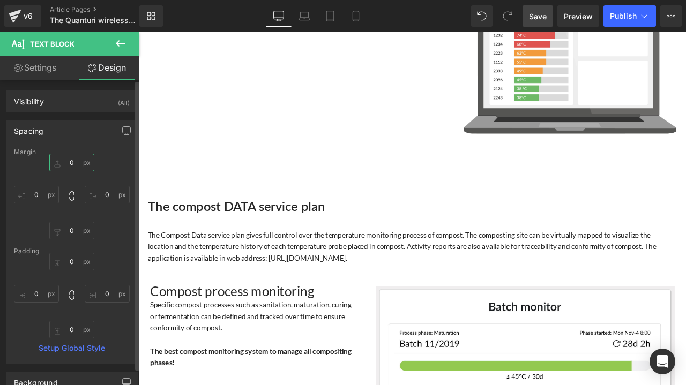
click at [79, 163] on input "0" at bounding box center [71, 163] width 45 height 18
type input "30"
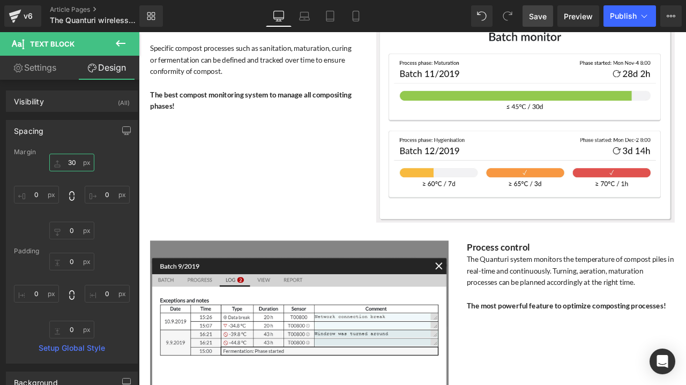
scroll to position [2089, 0]
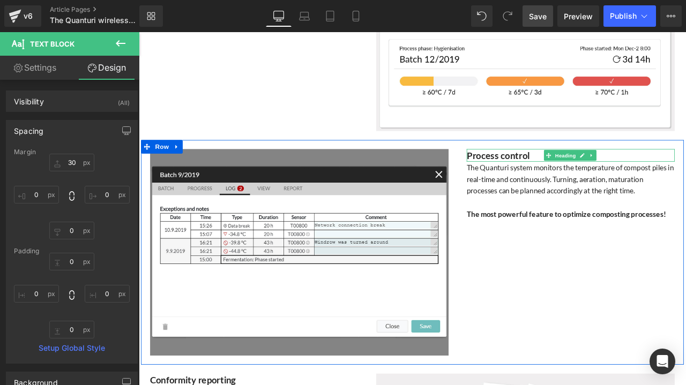
click at [575, 185] on strong "Process control" at bounding box center [564, 178] width 74 height 13
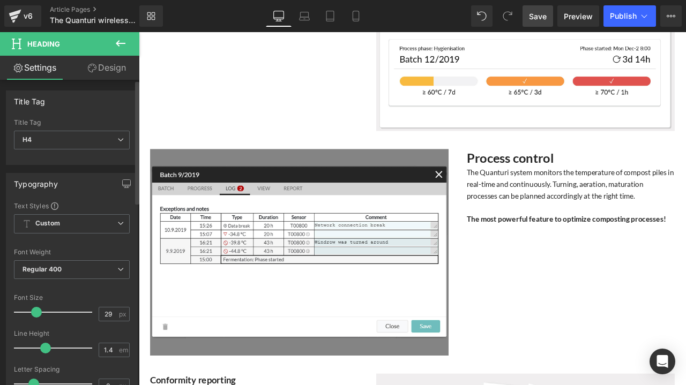
type input "30"
drag, startPoint x: 28, startPoint y: 311, endPoint x: 35, endPoint y: 313, distance: 7.7
click at [35, 313] on span at bounding box center [38, 312] width 11 height 11
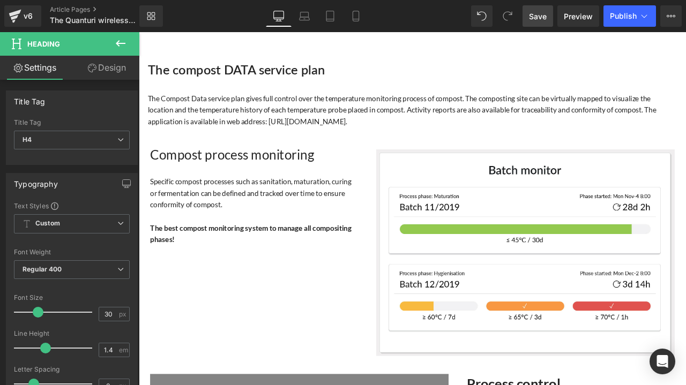
scroll to position [1821, 0]
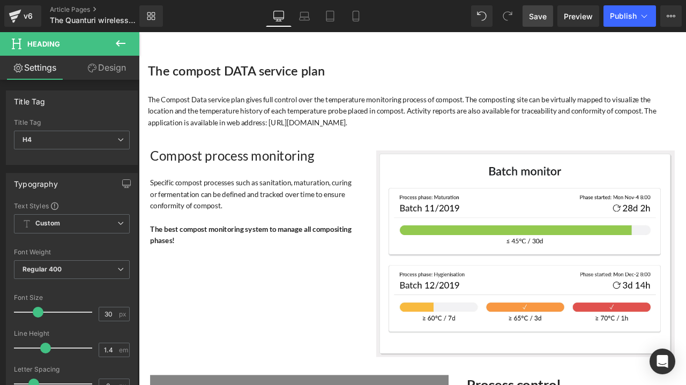
click at [349, 187] on h3 "Compost process monitoring" at bounding box center [275, 179] width 246 height 15
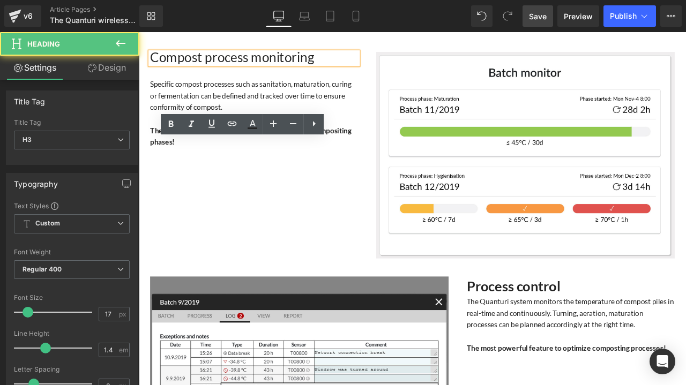
scroll to position [2036, 0]
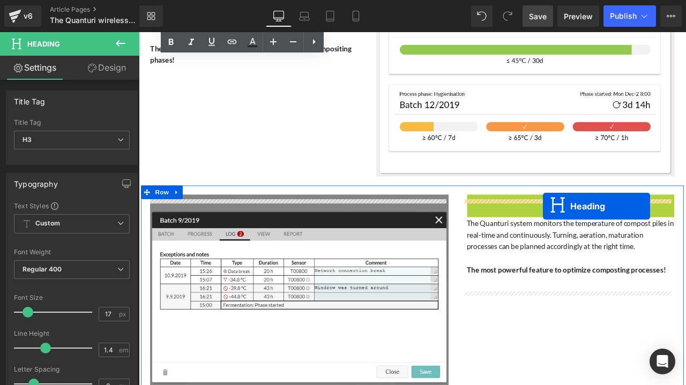
drag, startPoint x: 652, startPoint y: 242, endPoint x: 617, endPoint y: 238, distance: 35.5
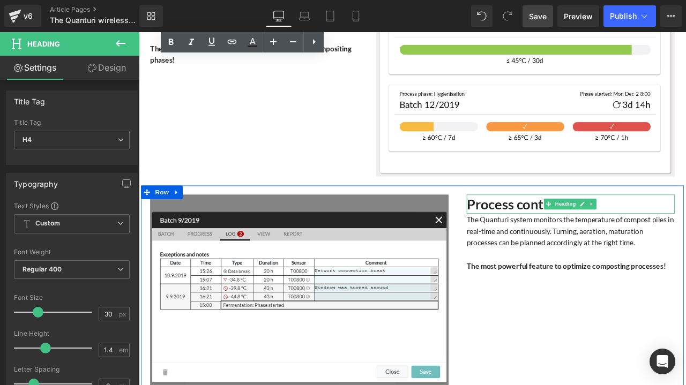
click at [575, 245] on strong "Process control" at bounding box center [582, 235] width 111 height 19
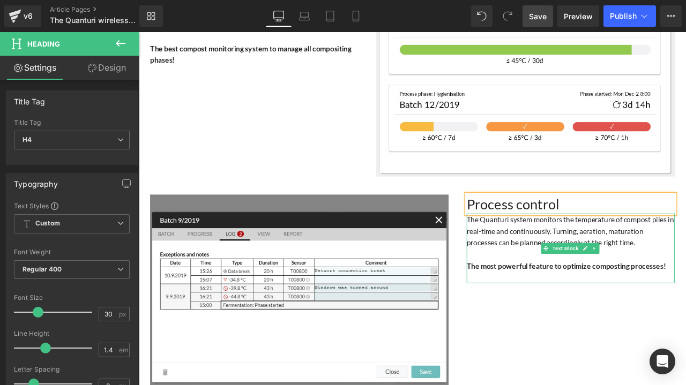
click at [578, 275] on div "The Quanturi system monitors the temperature of compost piles in real-time and …" at bounding box center [650, 267] width 246 height 41
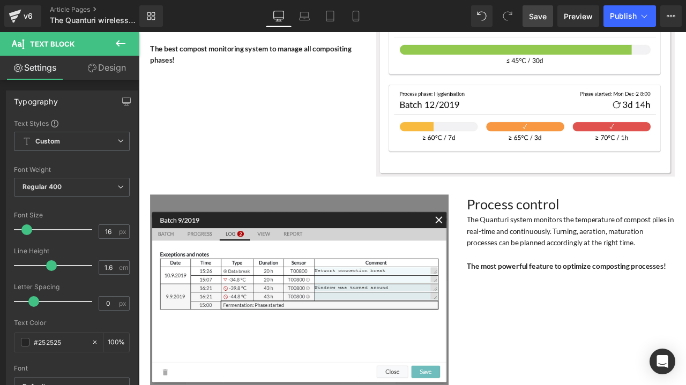
click at [106, 70] on link "Design" at bounding box center [107, 68] width 70 height 24
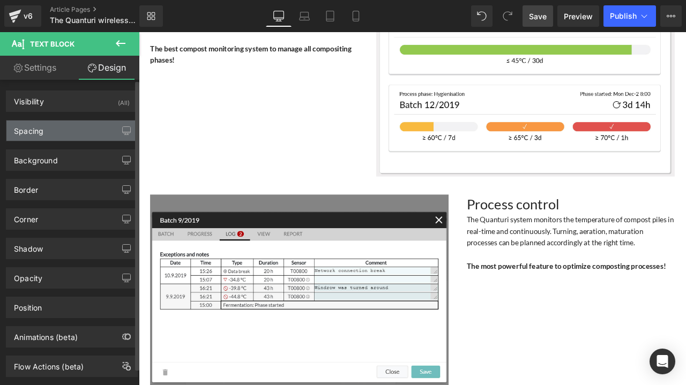
click at [78, 132] on div "Spacing" at bounding box center [71, 131] width 131 height 20
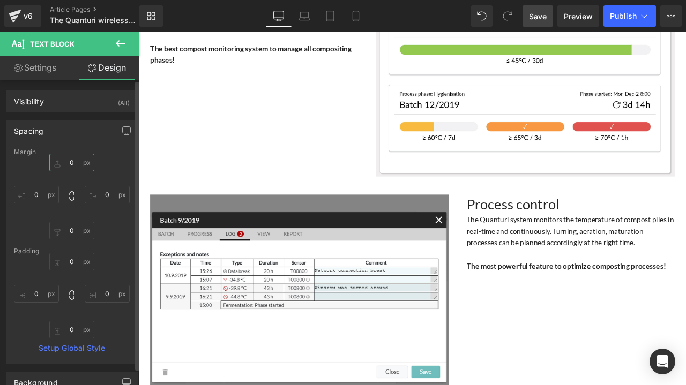
click at [78, 161] on input "0" at bounding box center [71, 163] width 45 height 18
type input "30"
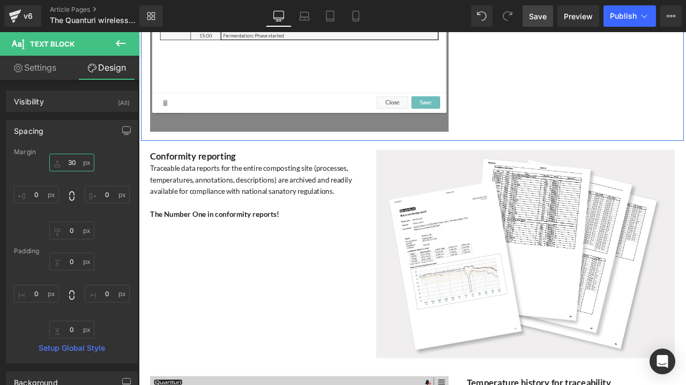
scroll to position [2357, 0]
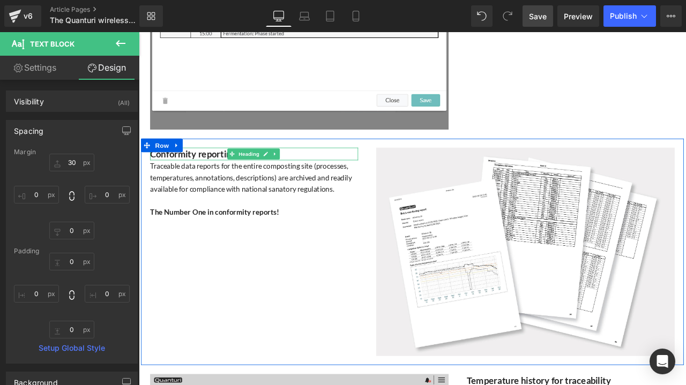
click at [224, 183] on strong "Conformity reporting" at bounding box center [202, 176] width 101 height 13
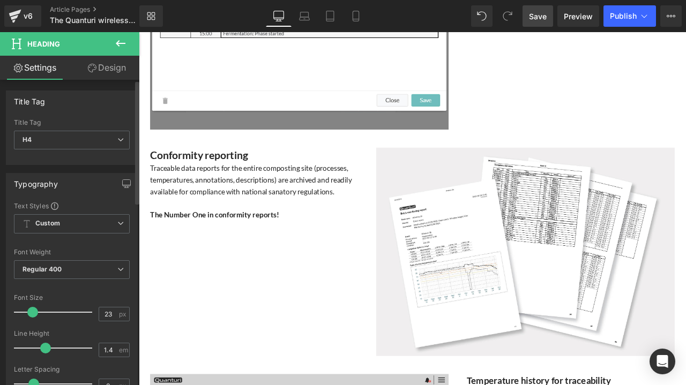
type input "21"
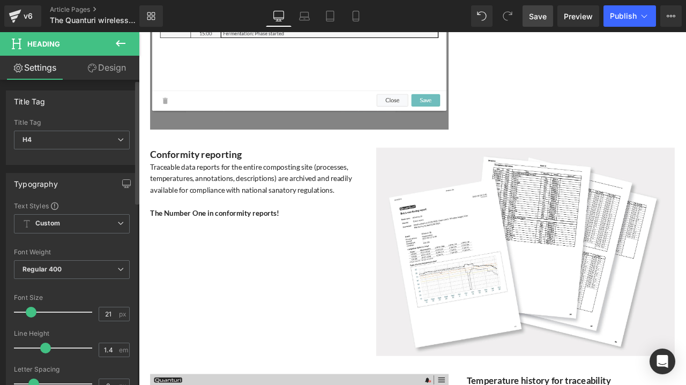
click at [28, 309] on span at bounding box center [31, 312] width 11 height 11
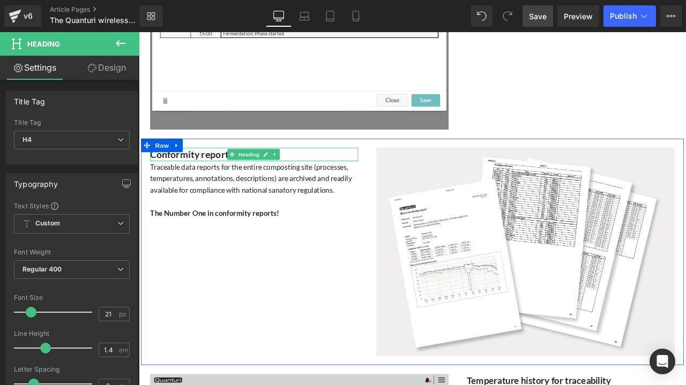
click at [231, 178] on strong "Conformity reporting" at bounding box center [206, 176] width 109 height 13
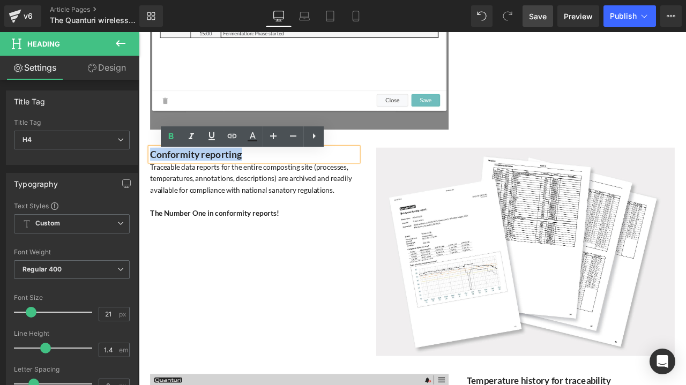
drag, startPoint x: 258, startPoint y: 182, endPoint x: 149, endPoint y: 183, distance: 108.7
click at [152, 183] on h4 "Conformity reporting" at bounding box center [275, 177] width 246 height 16
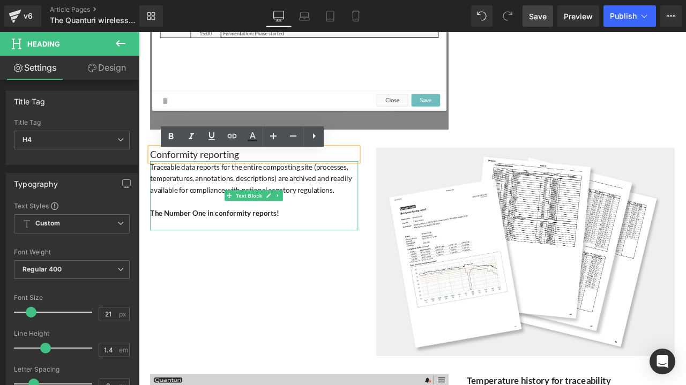
drag, startPoint x: 225, startPoint y: 220, endPoint x: 217, endPoint y: 220, distance: 7.5
click at [224, 220] on div "Traceable data reports for the entire composting site (processes, temperatures,…" at bounding box center [275, 205] width 246 height 41
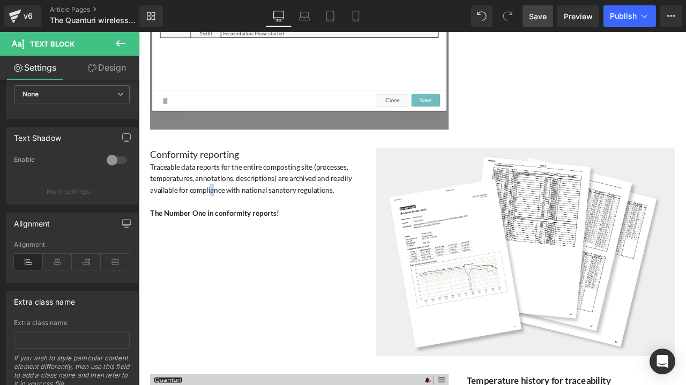
scroll to position [315, 0]
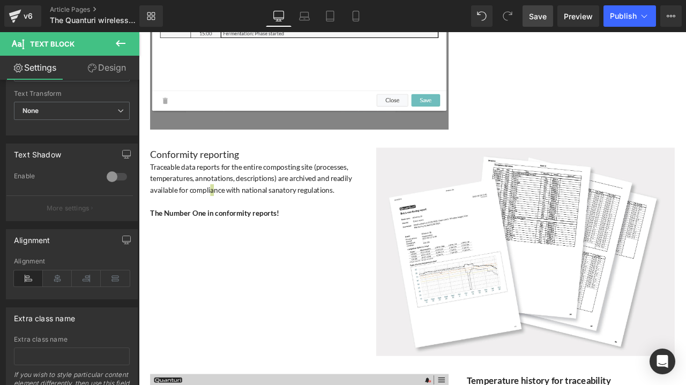
click at [115, 67] on link "Design" at bounding box center [107, 68] width 70 height 24
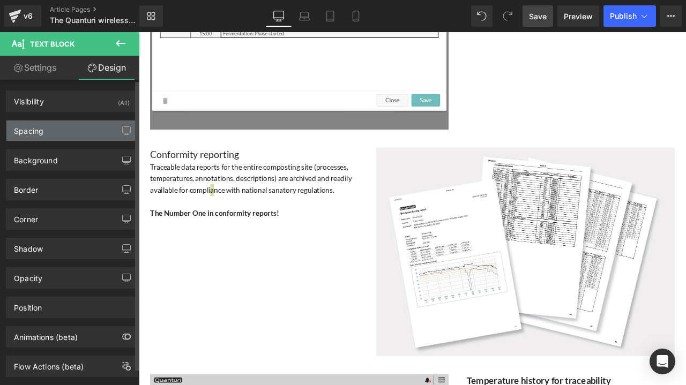
click at [63, 125] on div "Spacing" at bounding box center [71, 131] width 131 height 20
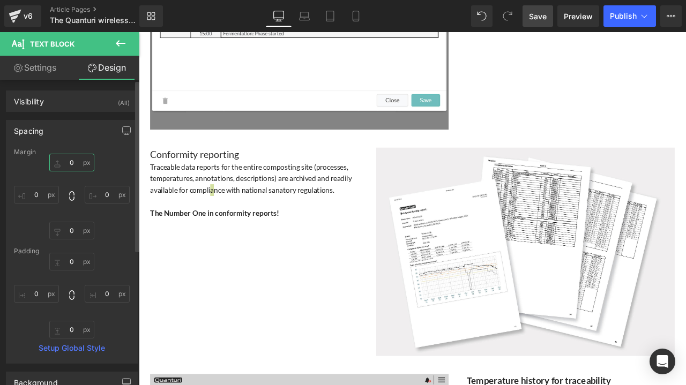
click at [72, 161] on input "0" at bounding box center [71, 163] width 45 height 18
type input "30"
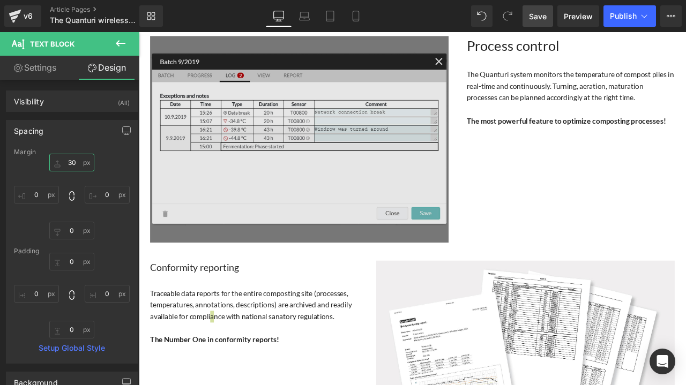
scroll to position [2357, 0]
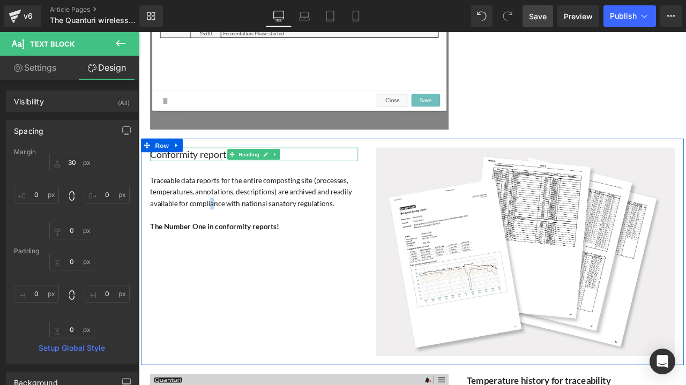
click at [219, 181] on span "Conformity reporting" at bounding box center [205, 176] width 106 height 13
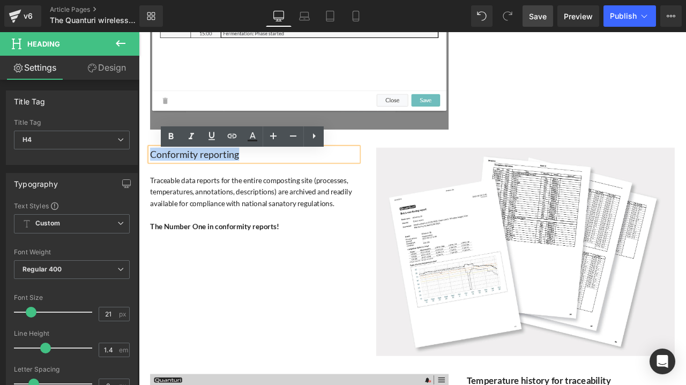
drag, startPoint x: 258, startPoint y: 184, endPoint x: 152, endPoint y: 183, distance: 106.1
click at [152, 183] on h4 "Conformity reporting" at bounding box center [275, 177] width 246 height 16
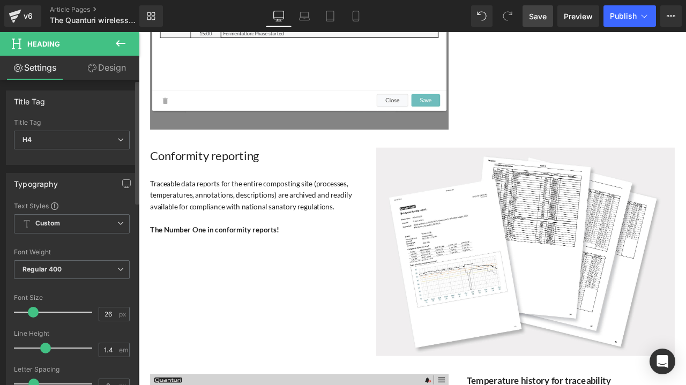
type input "27"
click at [34, 310] on span at bounding box center [35, 312] width 11 height 11
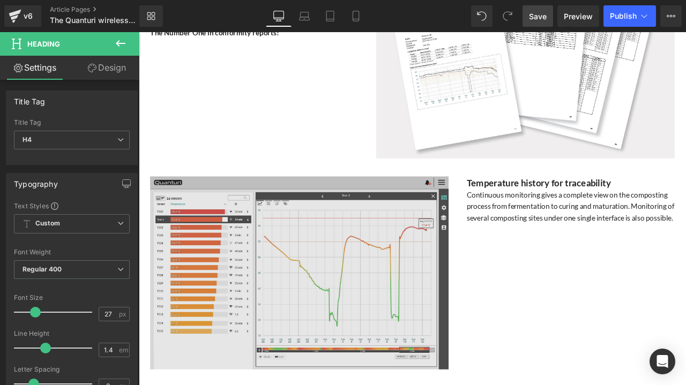
scroll to position [2678, 0]
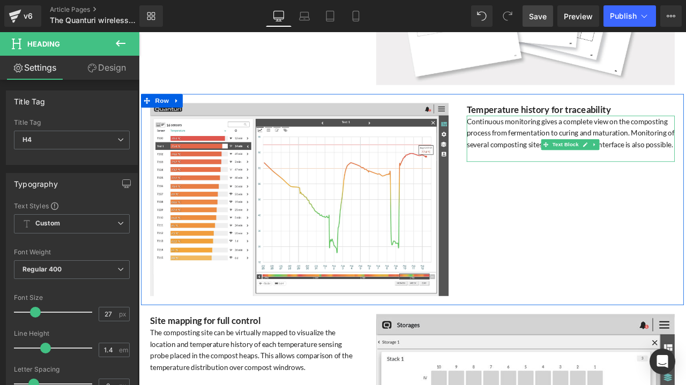
click at [570, 170] on div "Continuous monitoring gives a complete view on the composting process from ferm…" at bounding box center [650, 151] width 246 height 41
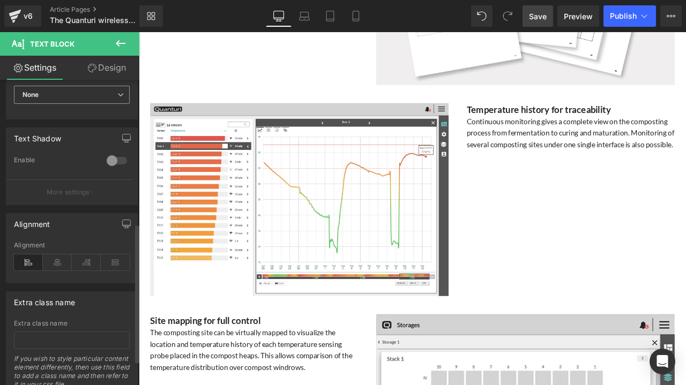
scroll to position [315, 0]
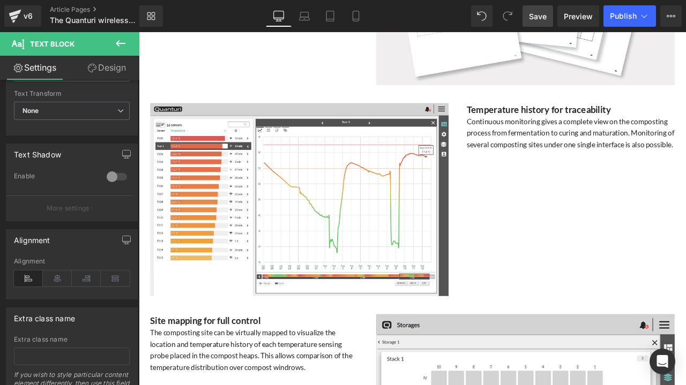
click at [123, 71] on link "Design" at bounding box center [107, 68] width 70 height 24
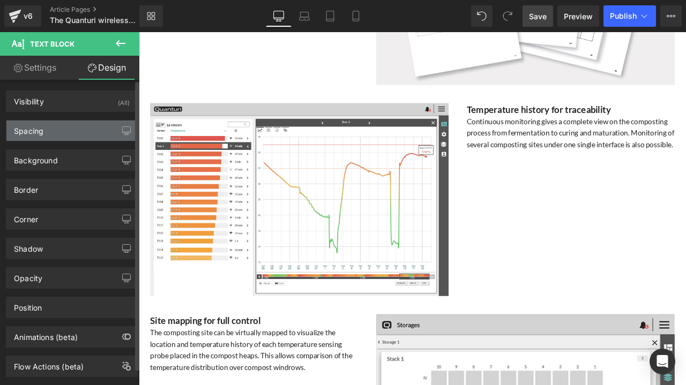
type input "0"
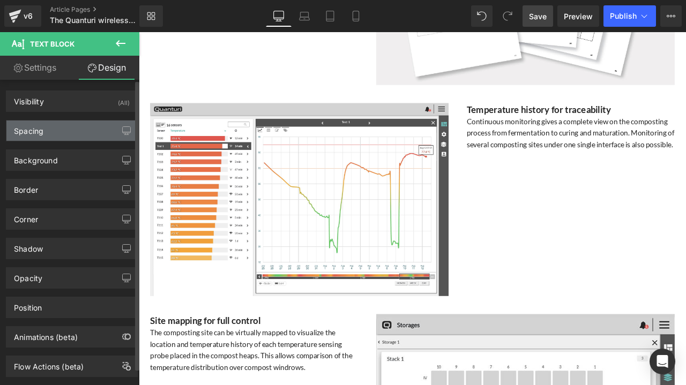
type input "0"
click at [77, 136] on div "Spacing" at bounding box center [71, 131] width 131 height 20
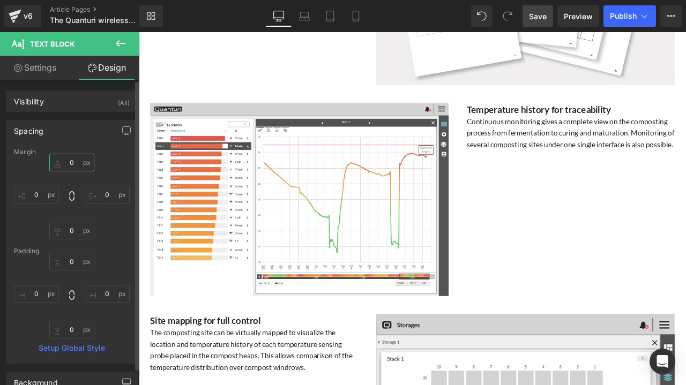
click at [80, 166] on input "0" at bounding box center [71, 163] width 45 height 18
type input "30"
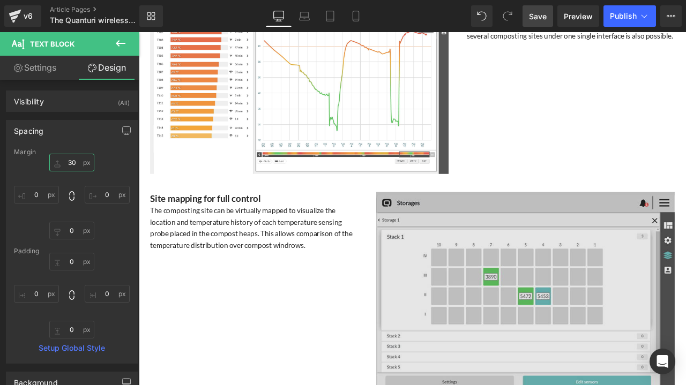
scroll to position [2893, 0]
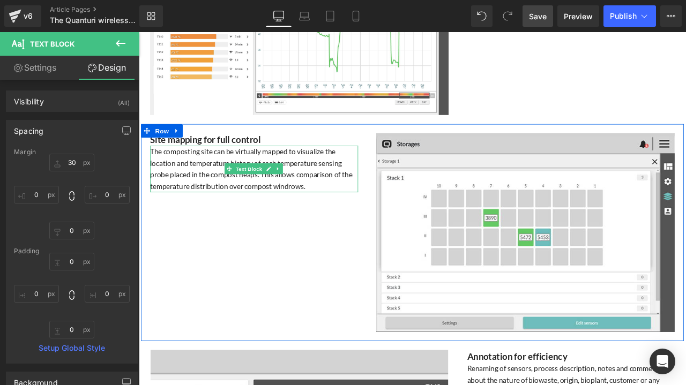
click at [179, 205] on div "The composting site can be virtually mapped to visualize the location and tempe…" at bounding box center [275, 194] width 246 height 55
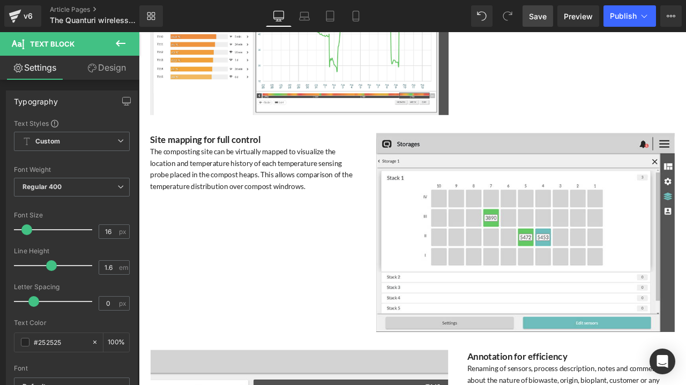
click at [102, 56] on link "Design" at bounding box center [107, 68] width 70 height 24
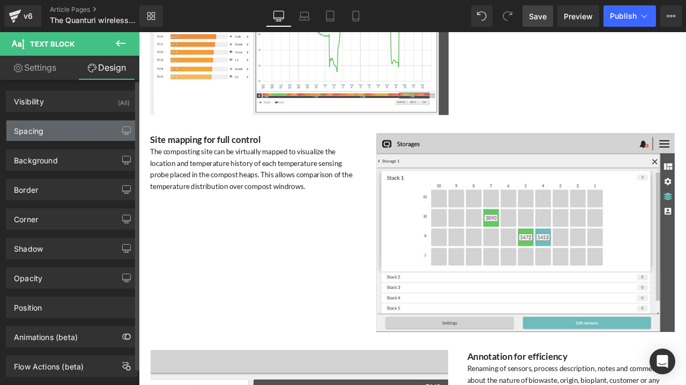
click at [76, 137] on div "Spacing" at bounding box center [71, 131] width 131 height 20
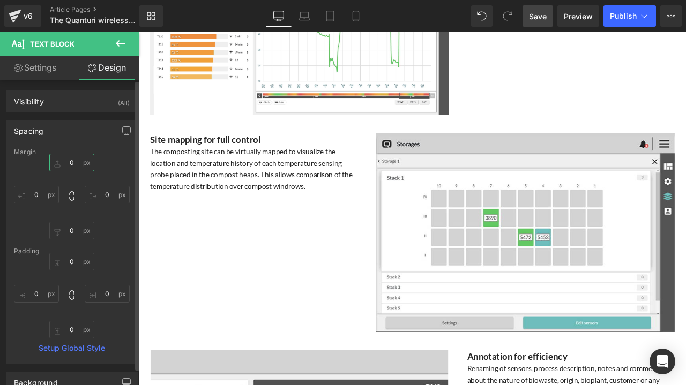
click at [74, 162] on input "0" at bounding box center [71, 163] width 45 height 18
type input "30"
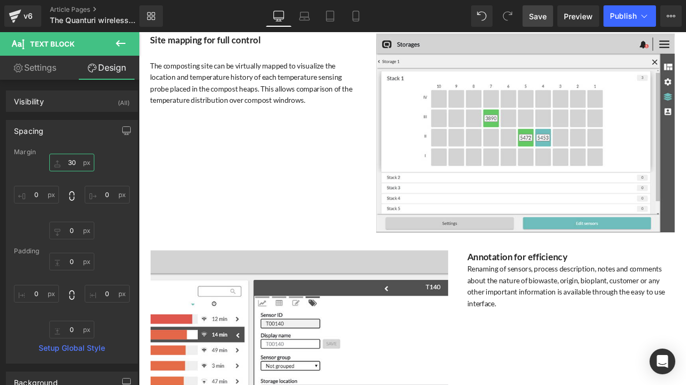
scroll to position [3107, 0]
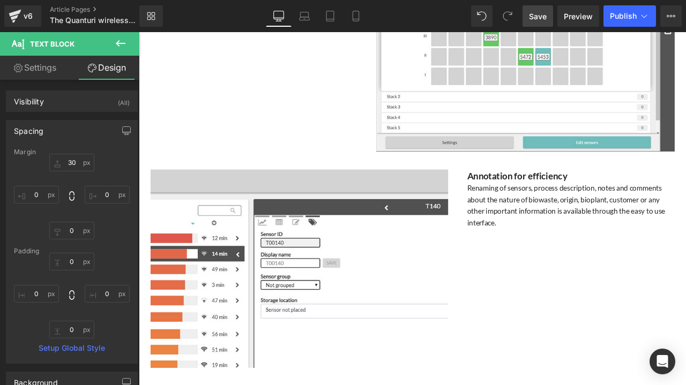
click at [565, 232] on div "Renaming of sensors, process description, notes and comments about the nature o…" at bounding box center [650, 237] width 245 height 55
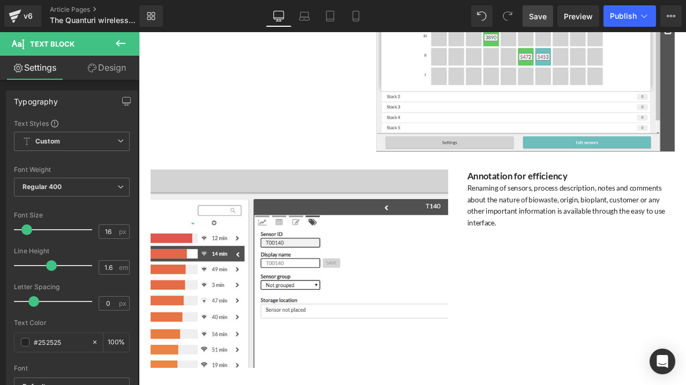
click at [118, 66] on link "Design" at bounding box center [107, 68] width 70 height 24
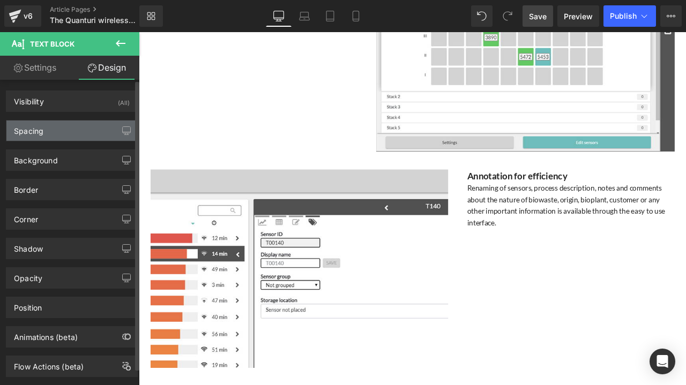
click at [61, 125] on div "Spacing" at bounding box center [71, 131] width 131 height 20
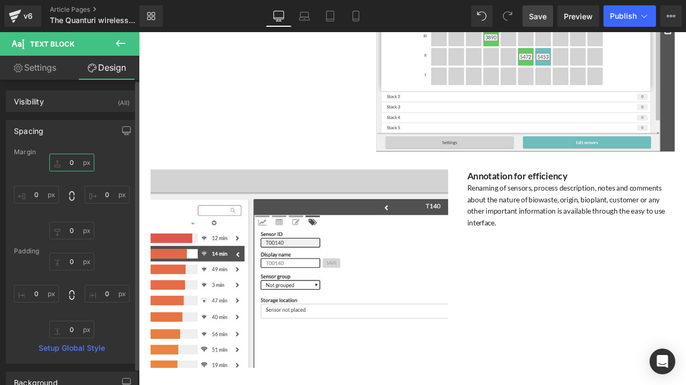
click at [67, 164] on input "0" at bounding box center [71, 163] width 45 height 18
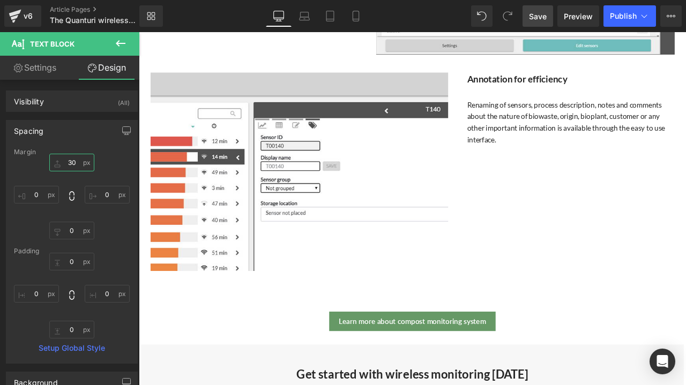
scroll to position [3214, 0]
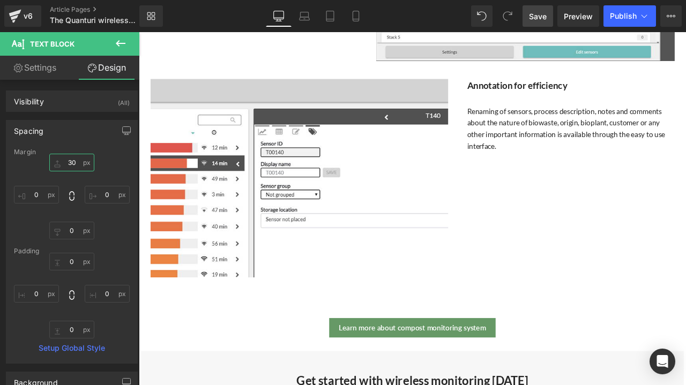
type input "30"
click at [541, 21] on span "Save" at bounding box center [538, 16] width 18 height 11
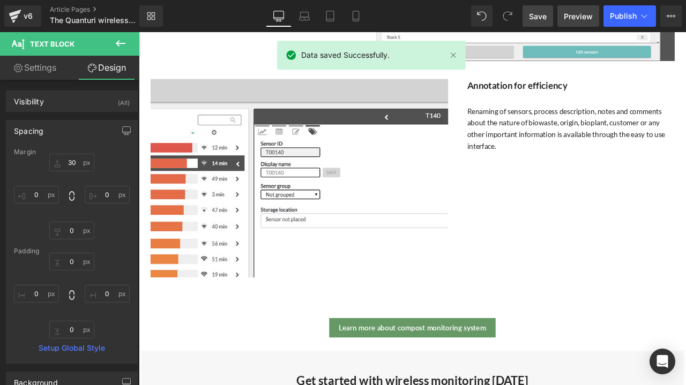
click at [582, 13] on span "Preview" at bounding box center [578, 16] width 29 height 11
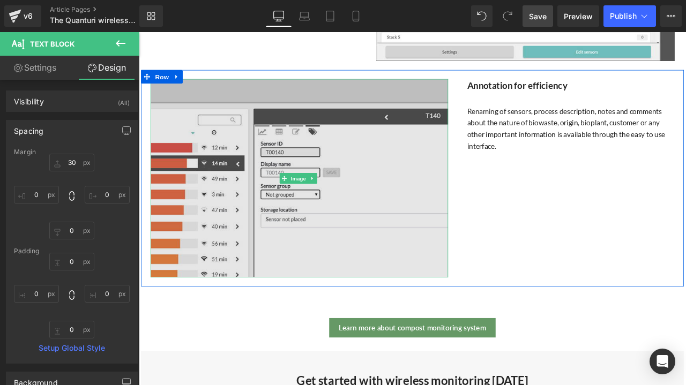
click at [319, 178] on img at bounding box center [329, 205] width 352 height 235
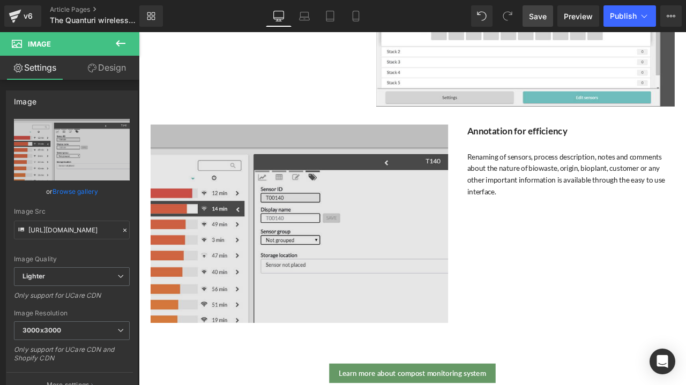
scroll to position [2946, 0]
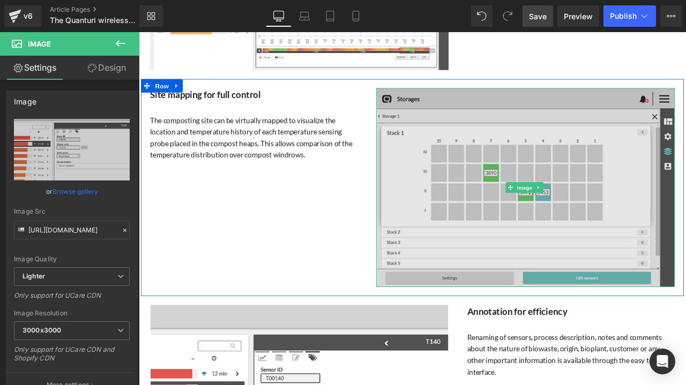
click at [488, 190] on img at bounding box center [597, 217] width 354 height 236
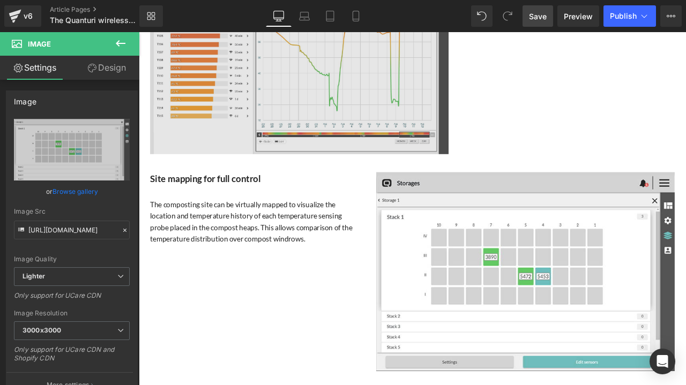
scroll to position [2785, 0]
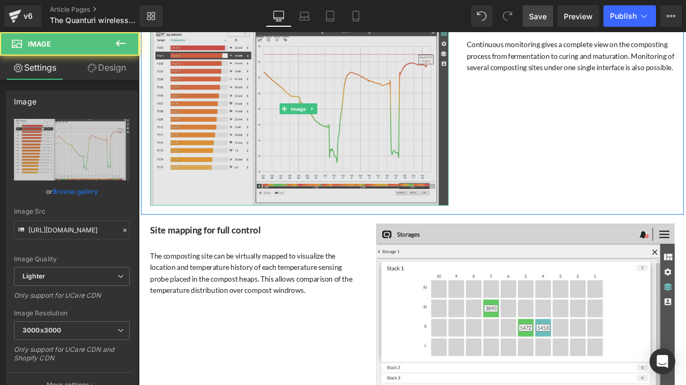
click at [405, 144] on img at bounding box center [329, 123] width 354 height 229
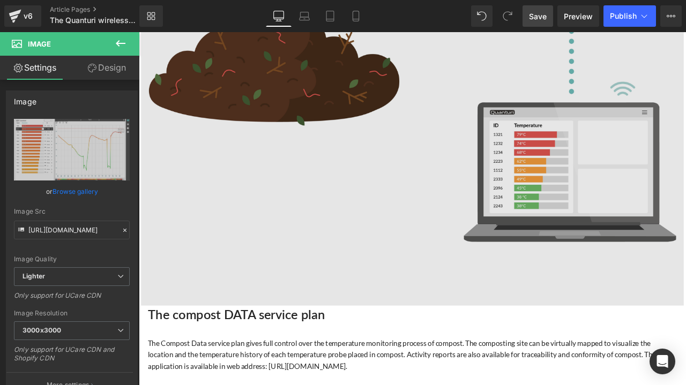
scroll to position [1661, 0]
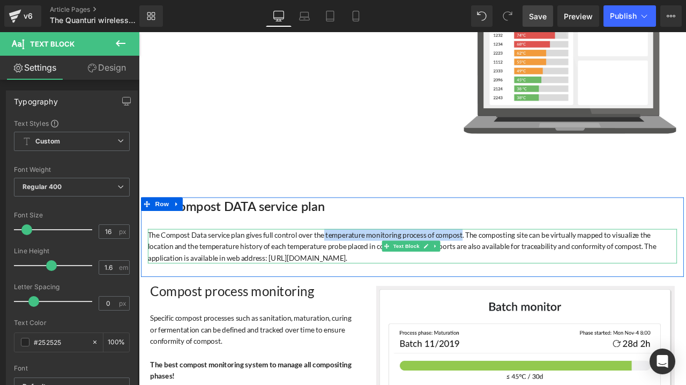
drag, startPoint x: 523, startPoint y: 279, endPoint x: 359, endPoint y: 277, distance: 163.9
click at [359, 277] on div "The Compost Data service plan gives full control over the temperature monitorin…" at bounding box center [462, 286] width 627 height 41
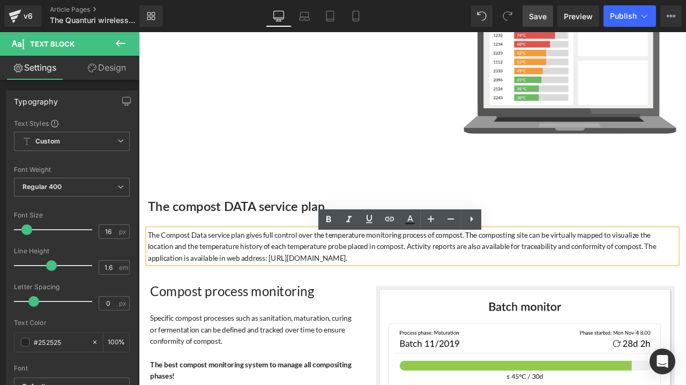
click at [241, 302] on div "The Compost Data service plan gives full control over the temperature monitorin…" at bounding box center [462, 286] width 627 height 41
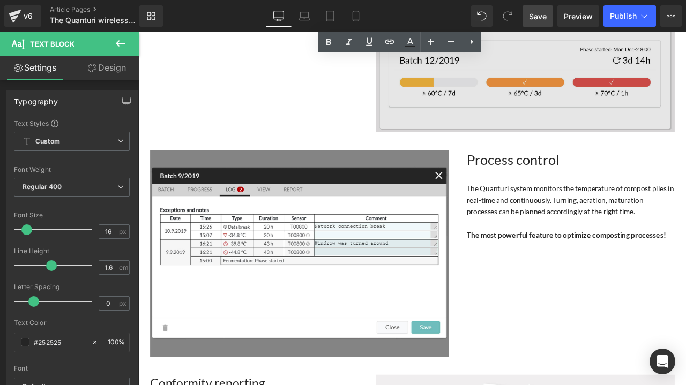
scroll to position [2089, 0]
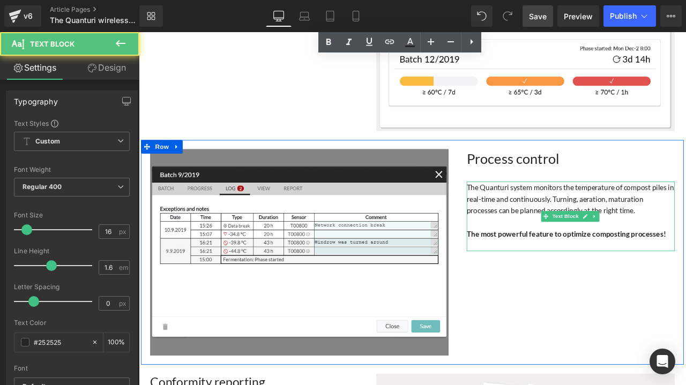
click at [541, 223] on div "The Quanturi system monitors the temperature of compost piles in real-time and …" at bounding box center [650, 229] width 246 height 41
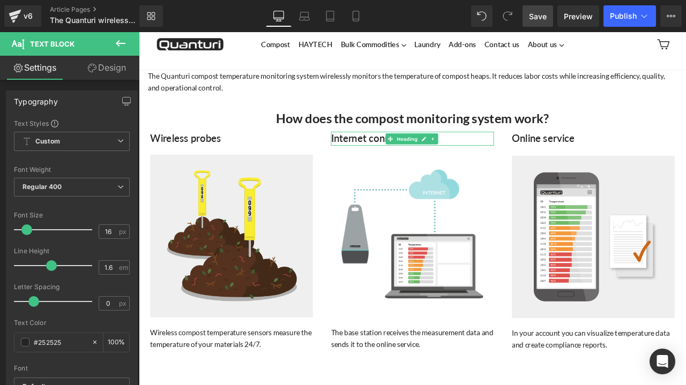
scroll to position [0, 0]
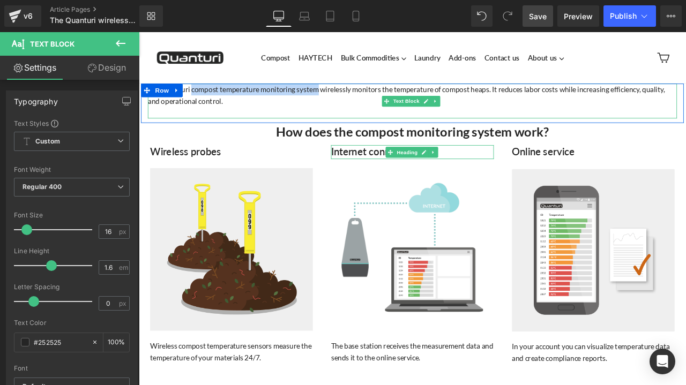
drag, startPoint x: 350, startPoint y: 103, endPoint x: 199, endPoint y: 100, distance: 151.1
click at [199, 100] on span "The Quanturi compost temperature monitoring system wirelessly monitors the temp…" at bounding box center [455, 107] width 612 height 24
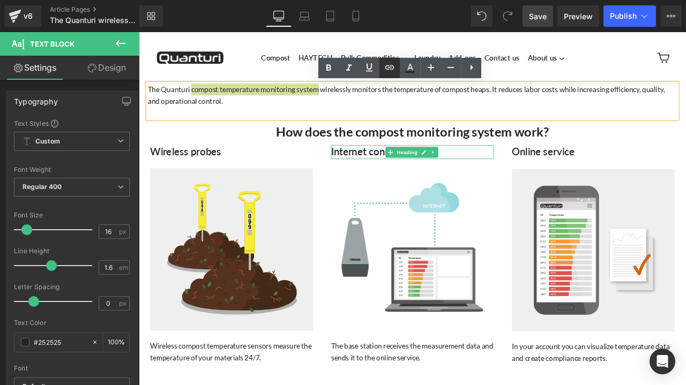
click at [383, 65] on icon at bounding box center [389, 67] width 13 height 13
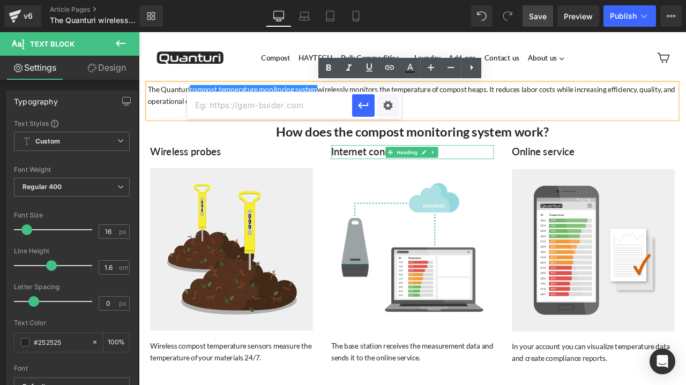
click at [316, 105] on input "text" at bounding box center [269, 105] width 165 height 27
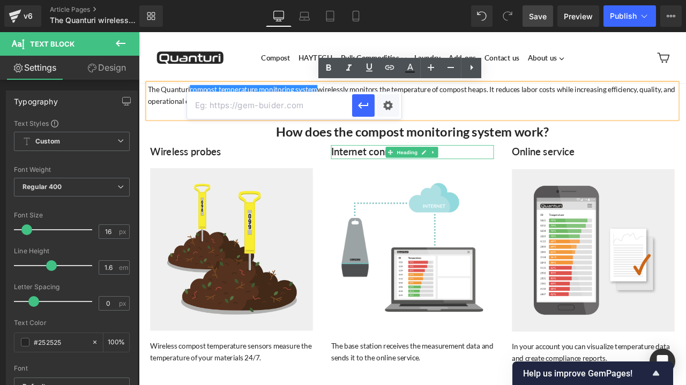
paste input "[URL][DOMAIN_NAME]"
type input "[URL][DOMAIN_NAME]"
click at [364, 107] on icon "button" at bounding box center [363, 105] width 13 height 13
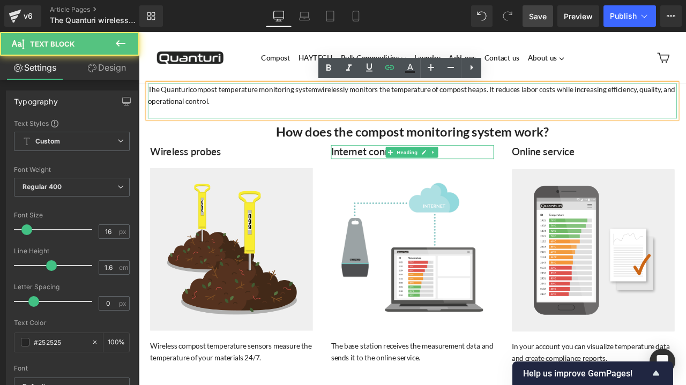
click at [344, 119] on div "The Quanturi compost temperature monitoring system wirelessly monitors the temp…" at bounding box center [462, 106] width 627 height 27
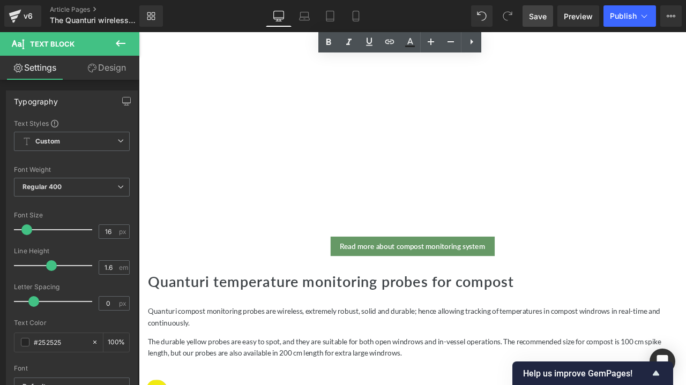
scroll to position [696, 0]
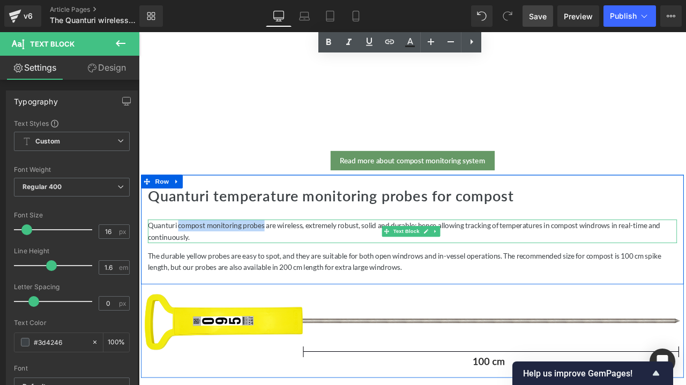
drag, startPoint x: 286, startPoint y: 259, endPoint x: 184, endPoint y: 257, distance: 101.8
click at [184, 257] on p "Quanturi compost monitoring probes are wireless, extremely robust, solid and du…" at bounding box center [462, 267] width 627 height 27
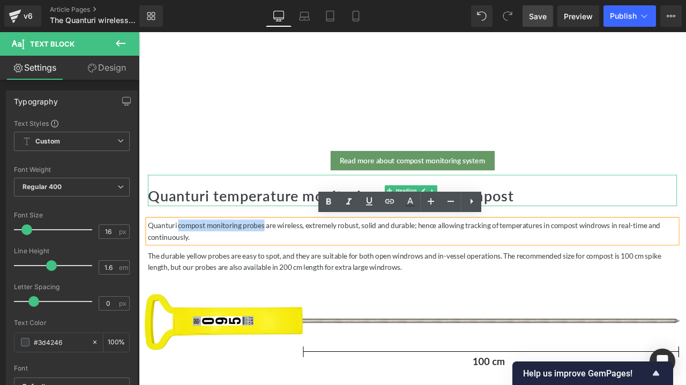
click at [617, 215] on h2 "Quanturi temperature monitoring probes for compost" at bounding box center [462, 227] width 627 height 24
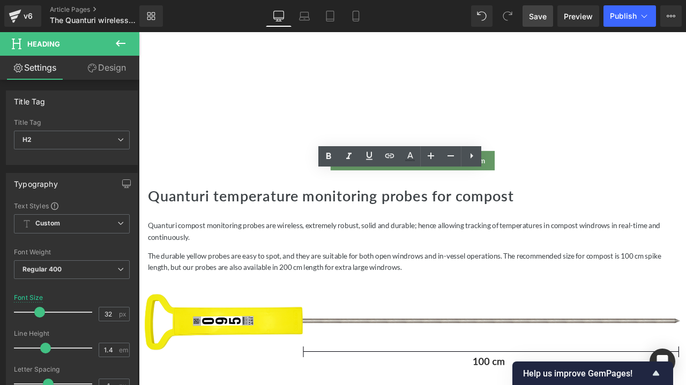
click at [536, 17] on span "Save" at bounding box center [538, 16] width 18 height 11
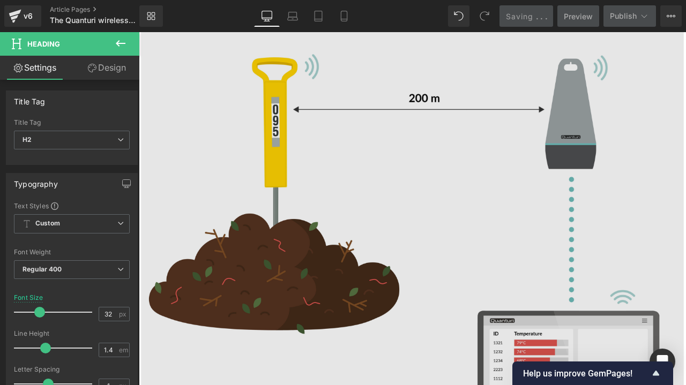
scroll to position [1607, 0]
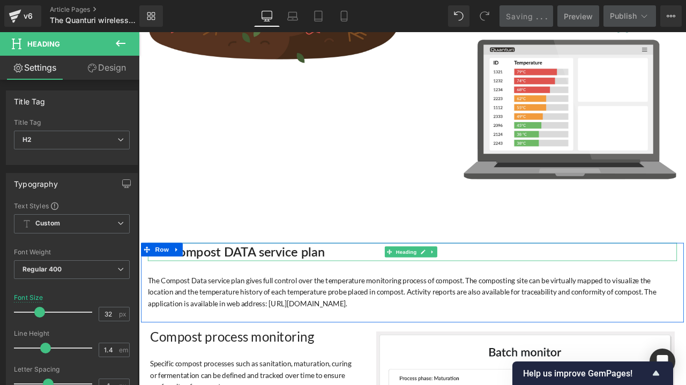
click at [303, 301] on h2 "The compost DATA service plan" at bounding box center [462, 292] width 627 height 21
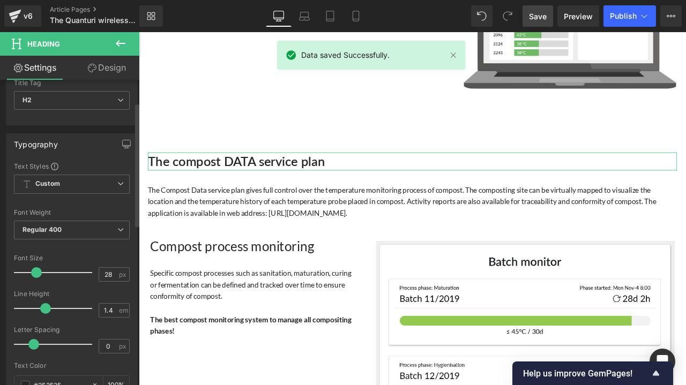
scroll to position [107, 0]
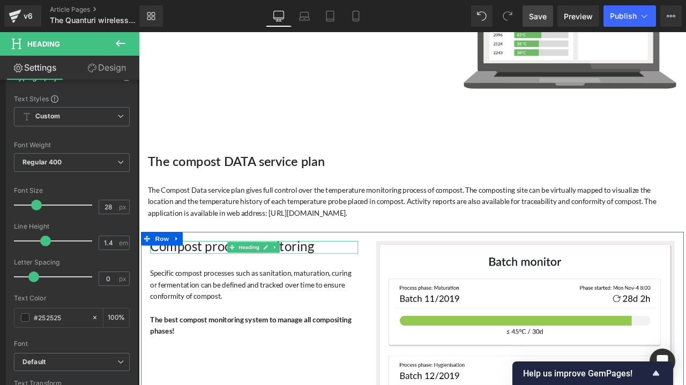
click at [229, 295] on span "Compost process monitoring" at bounding box center [249, 285] width 194 height 18
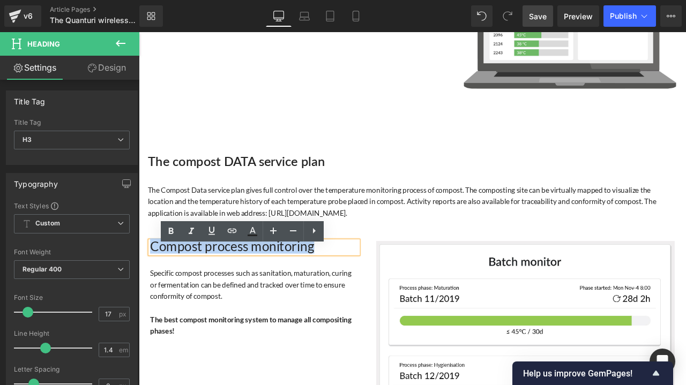
drag, startPoint x: 342, startPoint y: 295, endPoint x: 154, endPoint y: 288, distance: 188.7
click at [154, 288] on h3 "Compost process monitoring" at bounding box center [275, 287] width 246 height 15
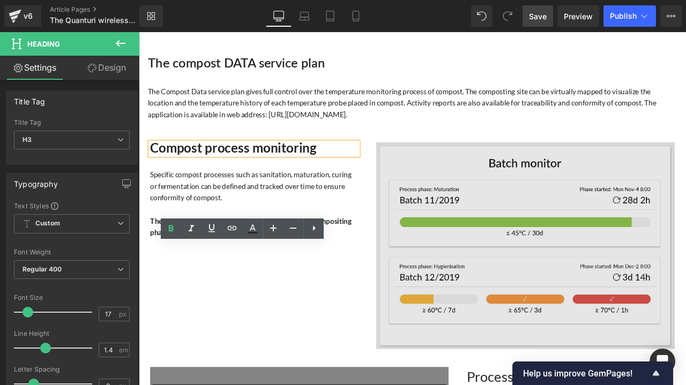
scroll to position [1928, 0]
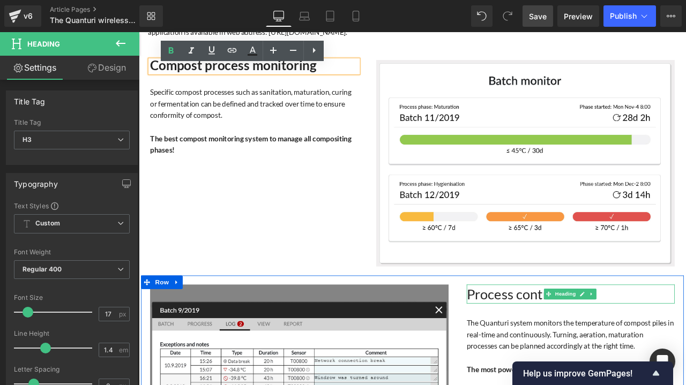
click at [685, 348] on h4 "Process control" at bounding box center [650, 343] width 246 height 22
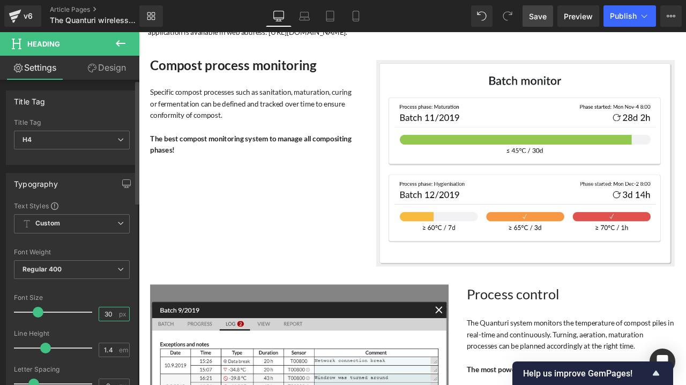
click at [105, 312] on input "30" at bounding box center [108, 313] width 19 height 13
type input "3"
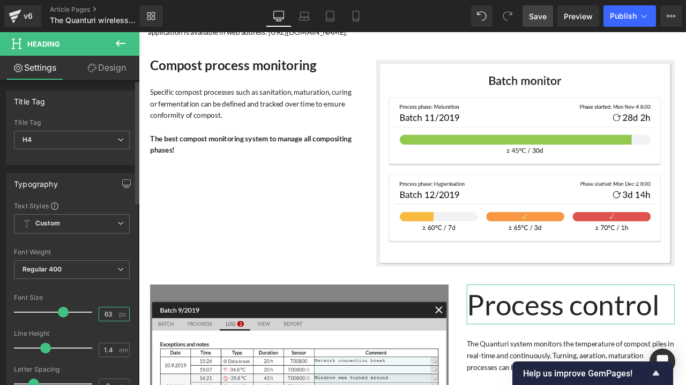
click at [102, 313] on input "63" at bounding box center [108, 313] width 19 height 13
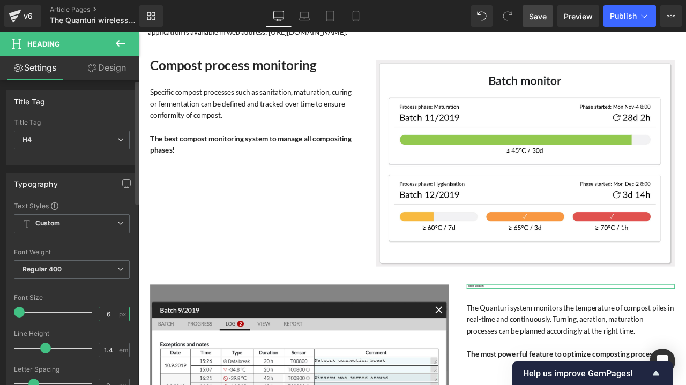
type input "60"
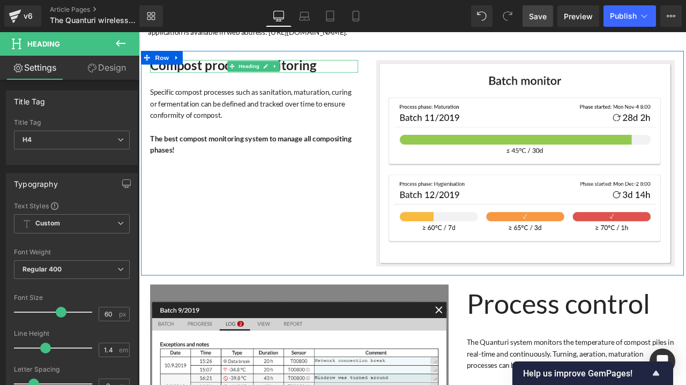
click at [318, 79] on strong "Compost process monitoring" at bounding box center [250, 71] width 197 height 18
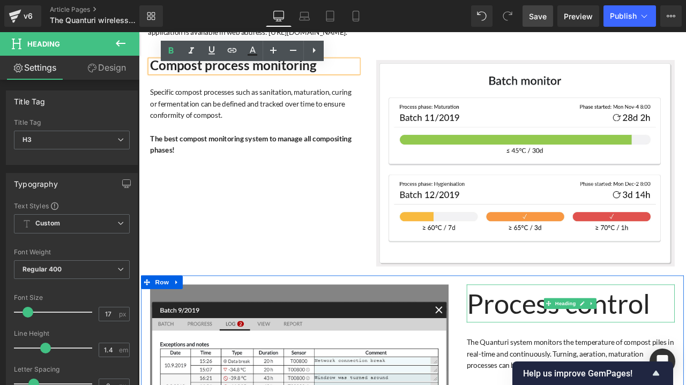
click at [566, 358] on span "Process control" at bounding box center [635, 354] width 217 height 39
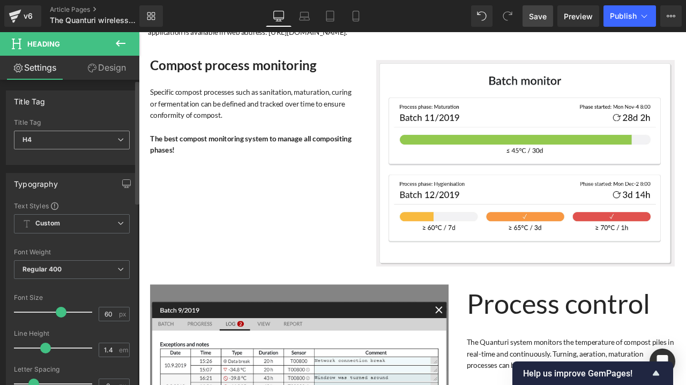
click at [103, 144] on span "H4" at bounding box center [72, 140] width 116 height 19
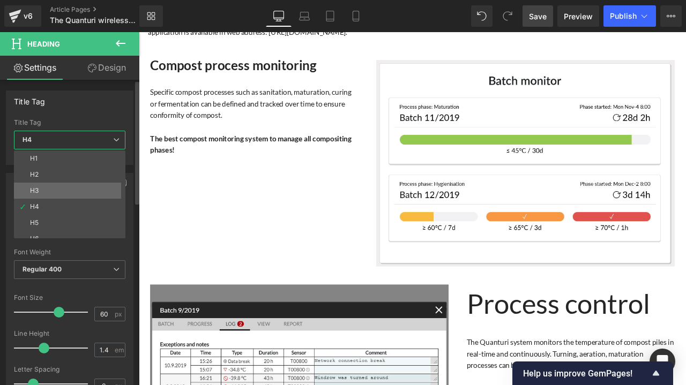
click at [44, 186] on li "H3" at bounding box center [72, 191] width 116 height 16
type input "27"
type input "100"
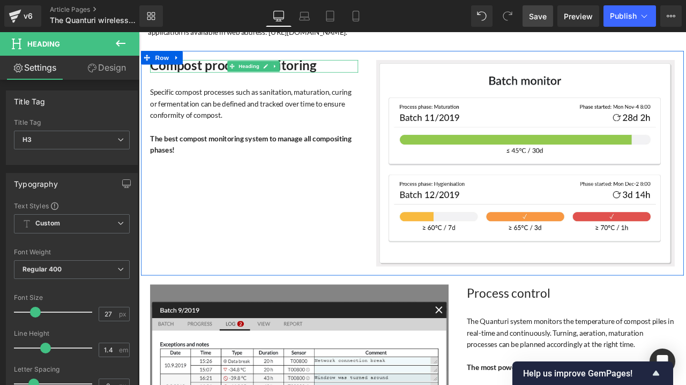
click at [357, 77] on h3 "Compost process monitoring" at bounding box center [275, 72] width 246 height 15
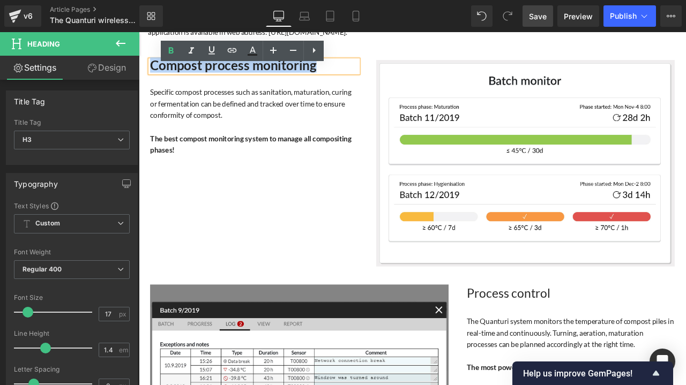
drag, startPoint x: 348, startPoint y: 80, endPoint x: 153, endPoint y: 80, distance: 195.5
click at [153, 80] on h3 "Compost process monitoring" at bounding box center [275, 72] width 246 height 15
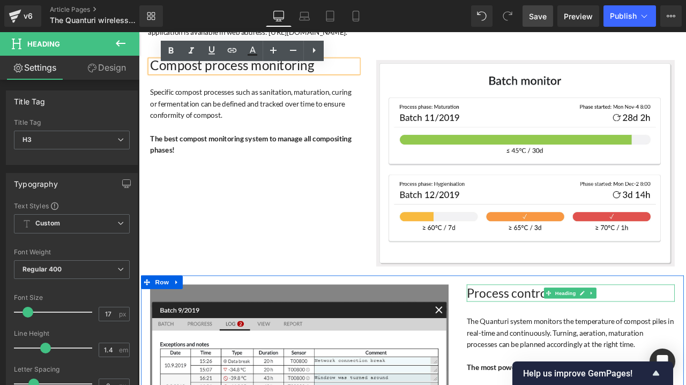
click at [569, 350] on span "Process control" at bounding box center [576, 342] width 99 height 18
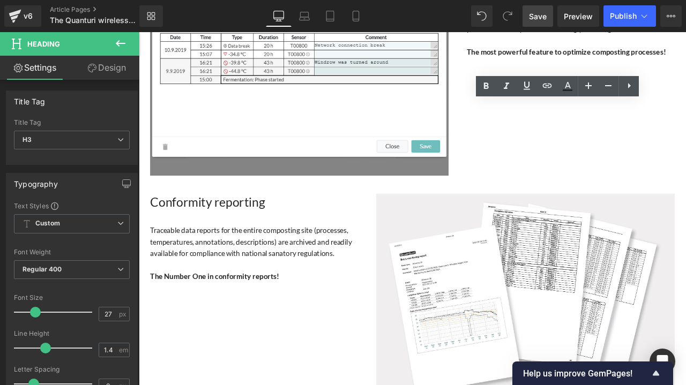
scroll to position [2303, 0]
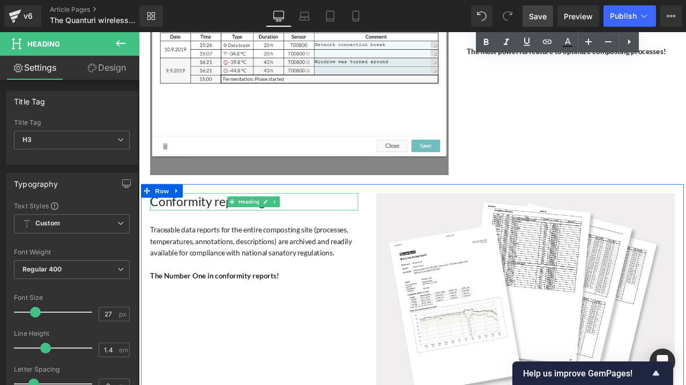
click at [258, 236] on span "Heading" at bounding box center [269, 233] width 29 height 13
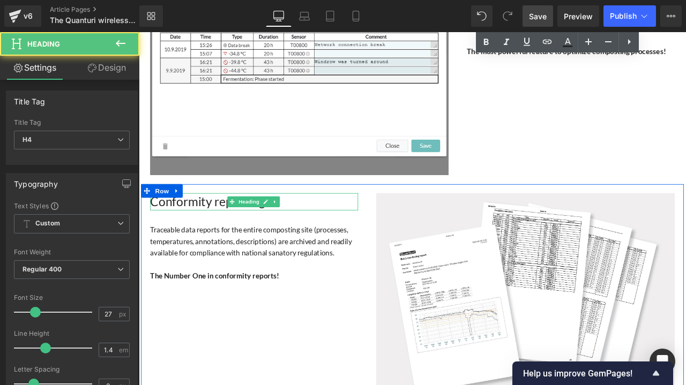
click at [194, 235] on span "Conformity reporting" at bounding box center [220, 233] width 136 height 18
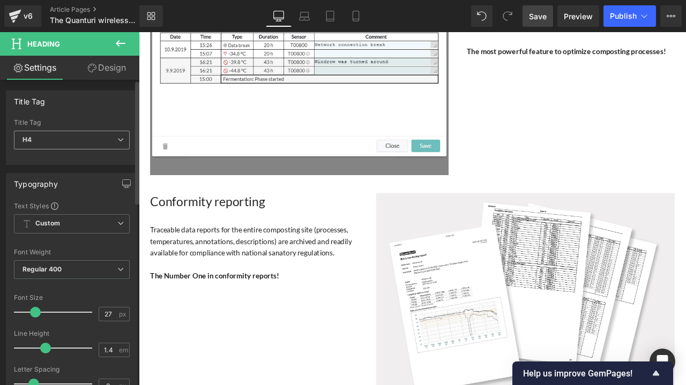
click at [112, 140] on span "H4" at bounding box center [72, 140] width 116 height 19
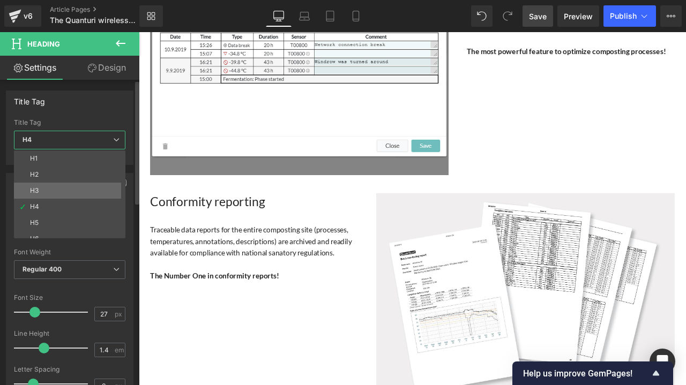
click at [63, 186] on li "H3" at bounding box center [72, 191] width 116 height 16
type input "100"
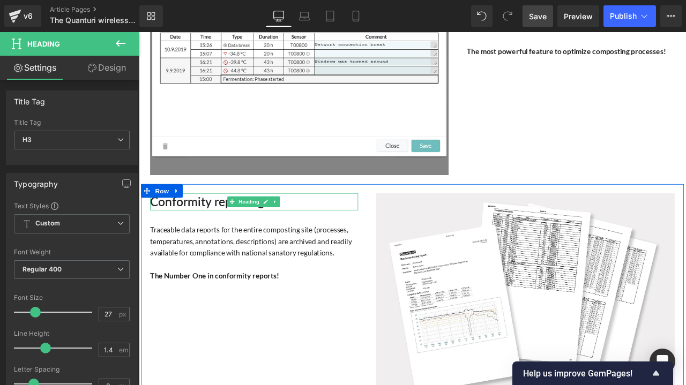
click at [329, 236] on h3 "Conformity reporting" at bounding box center [275, 233] width 246 height 20
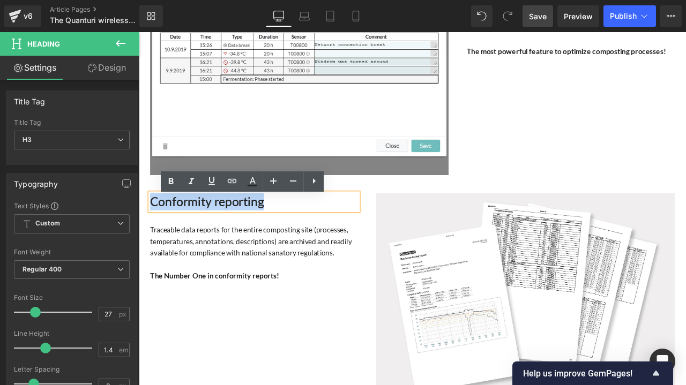
drag, startPoint x: 328, startPoint y: 236, endPoint x: 154, endPoint y: 229, distance: 174.8
click at [154, 229] on h3 "Conformity reporting" at bounding box center [275, 233] width 246 height 20
drag, startPoint x: 292, startPoint y: 232, endPoint x: 153, endPoint y: 229, distance: 139.3
click at [153, 229] on h3 "Conformity reporting" at bounding box center [275, 233] width 246 height 20
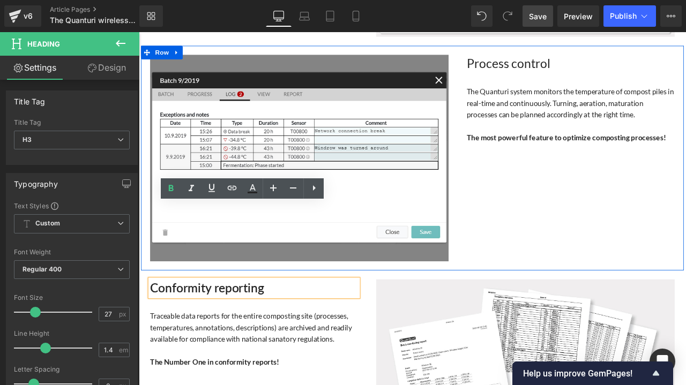
scroll to position [2143, 0]
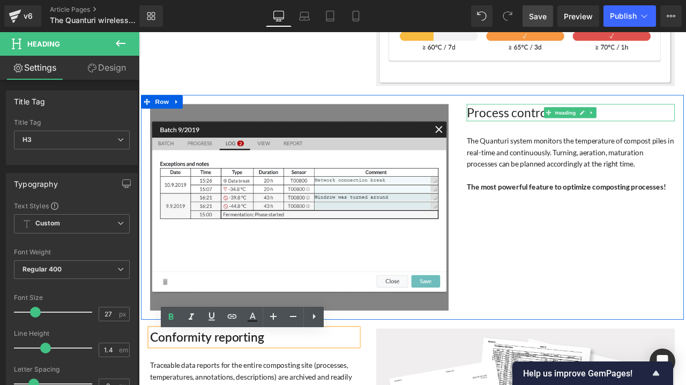
click at [685, 132] on h3 "Process control" at bounding box center [650, 127] width 246 height 20
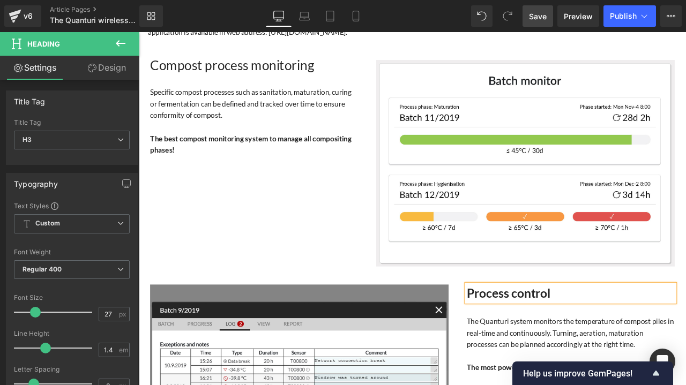
scroll to position [1928, 0]
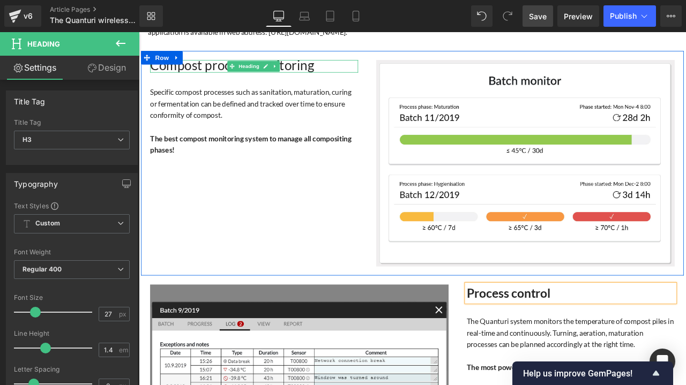
click at [349, 80] on h3 "Compost process monitoring" at bounding box center [275, 72] width 246 height 15
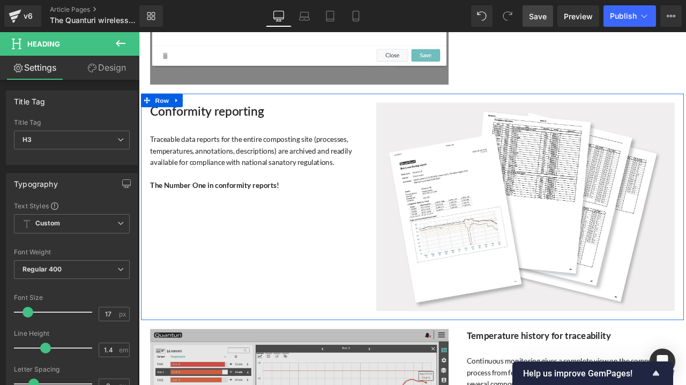
scroll to position [2625, 0]
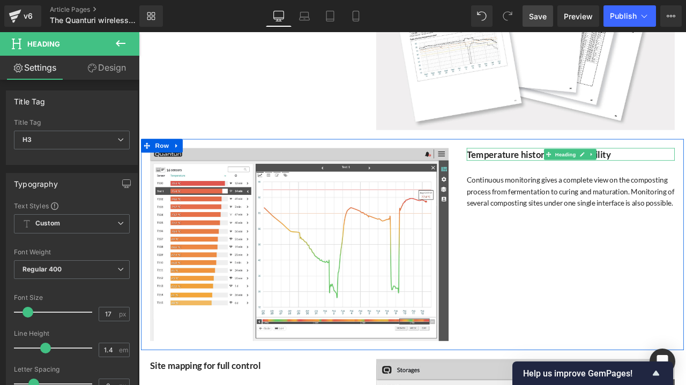
click at [685, 182] on h4 "Temperature history for traceability" at bounding box center [650, 177] width 246 height 15
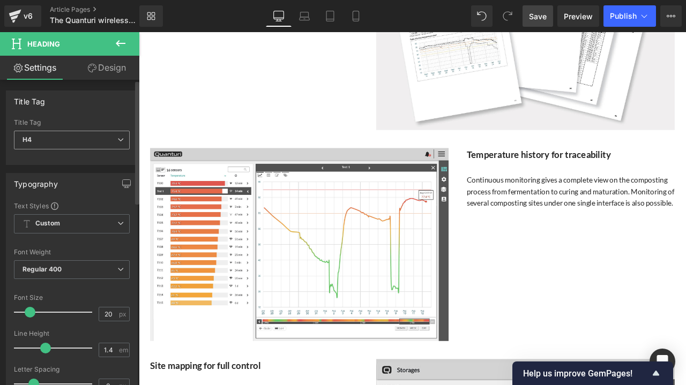
click at [122, 138] on span "H4" at bounding box center [72, 140] width 116 height 19
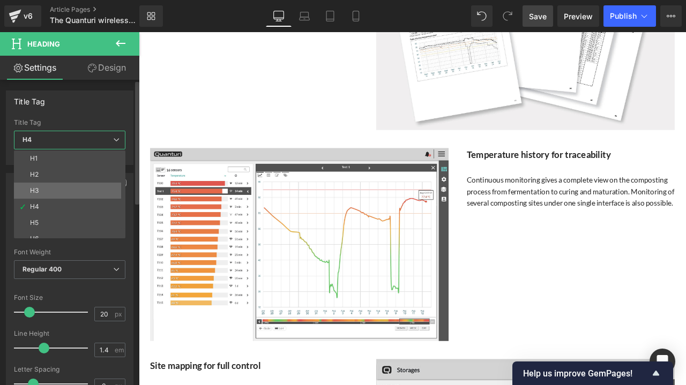
click at [48, 189] on li "H3" at bounding box center [72, 191] width 116 height 16
type input "27"
type input "100"
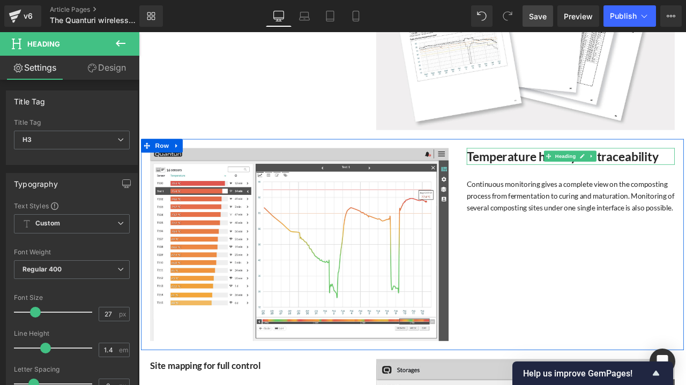
click at [685, 182] on strong "Temperature history for traceability" at bounding box center [640, 180] width 227 height 18
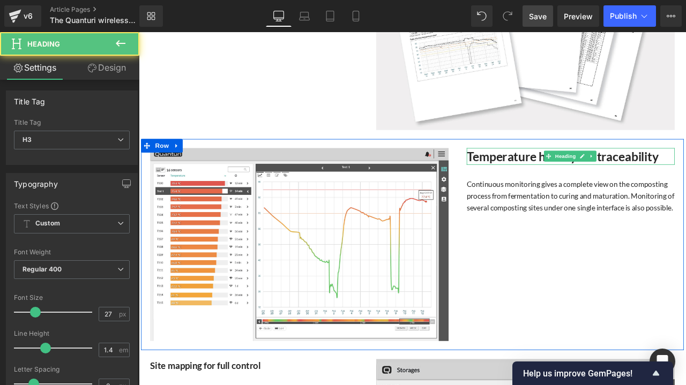
click at [685, 183] on h3 "Temperature history for traceability" at bounding box center [650, 180] width 246 height 20
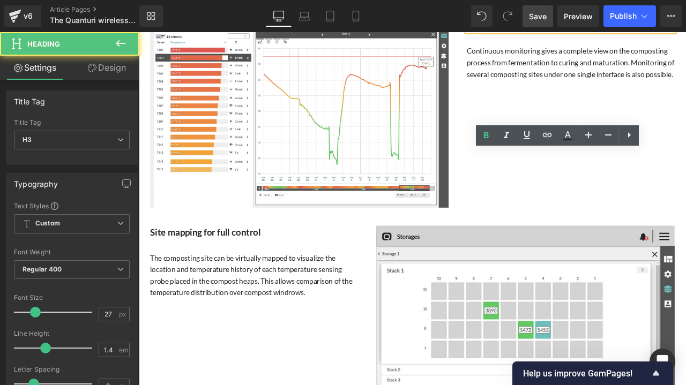
scroll to position [2839, 0]
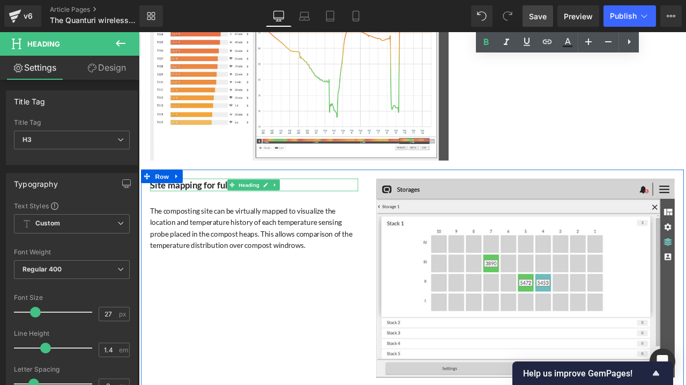
click at [327, 216] on h4 "Site mapping for full control" at bounding box center [275, 213] width 246 height 15
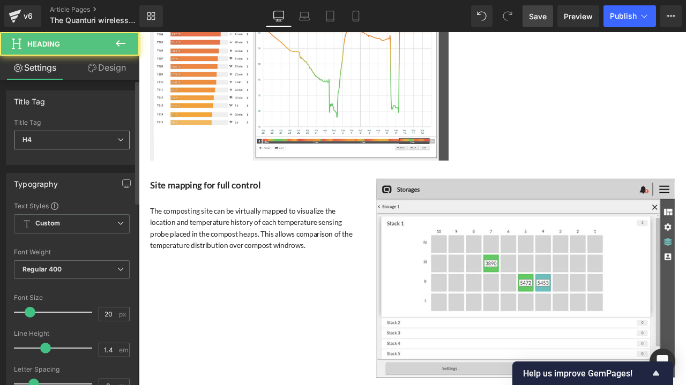
click at [92, 138] on span "H4" at bounding box center [72, 140] width 116 height 19
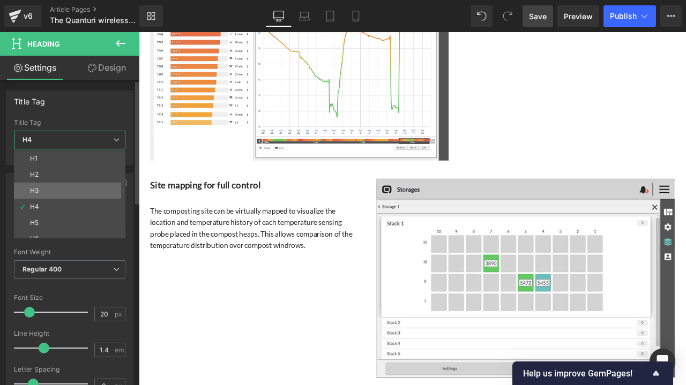
click at [77, 190] on li "H3" at bounding box center [72, 191] width 116 height 16
type input "27"
type input "100"
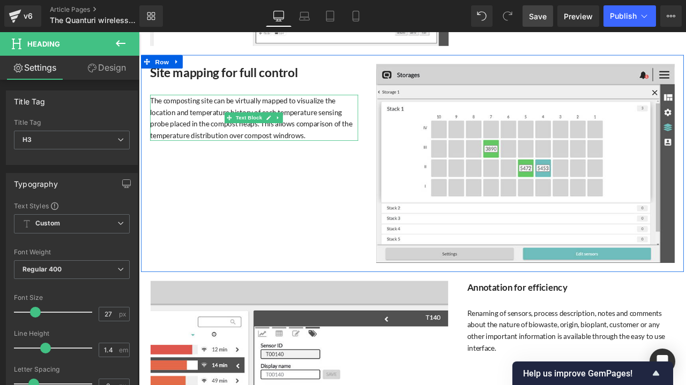
scroll to position [3053, 0]
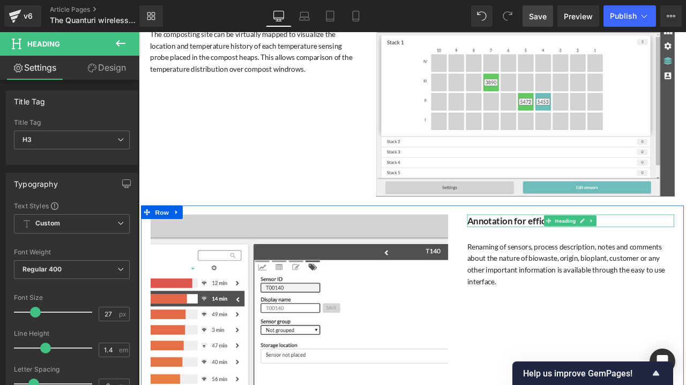
click at [682, 257] on h4 "Annotation for efficiency" at bounding box center [650, 256] width 245 height 15
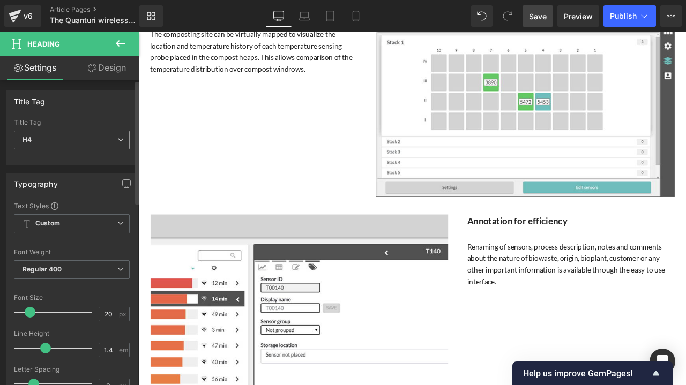
click at [115, 133] on span "H4" at bounding box center [72, 140] width 116 height 19
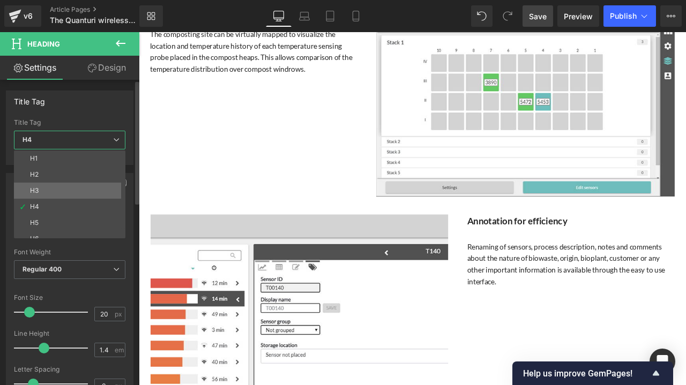
click at [78, 185] on li "H3" at bounding box center [72, 191] width 116 height 16
type input "27"
type input "100"
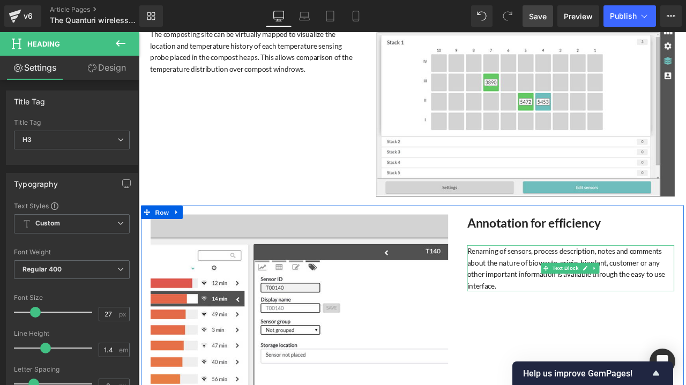
scroll to position [3268, 0]
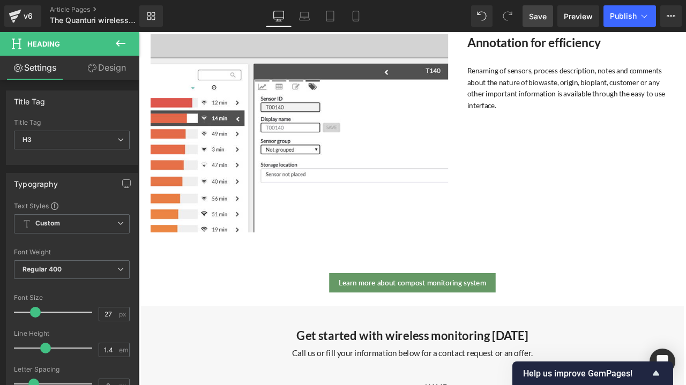
click at [542, 22] on link "Save" at bounding box center [537, 15] width 31 height 21
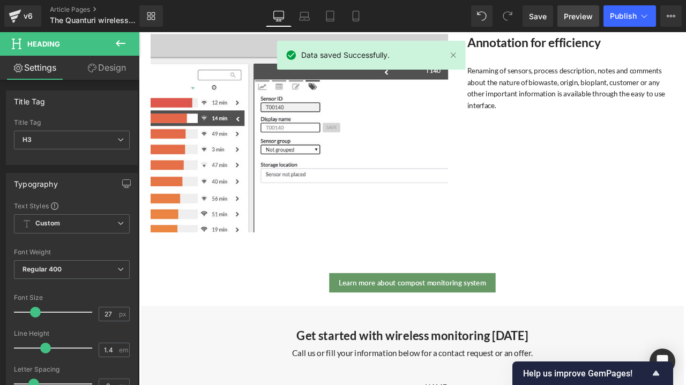
click at [576, 23] on link "Preview" at bounding box center [578, 15] width 42 height 21
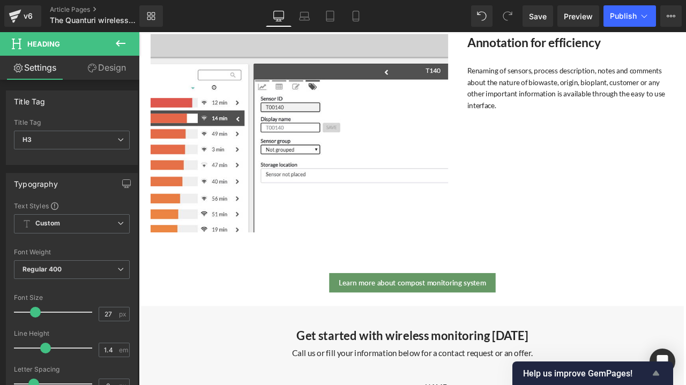
click at [566, 374] on span "Help us improve GemPages!" at bounding box center [586, 374] width 126 height 10
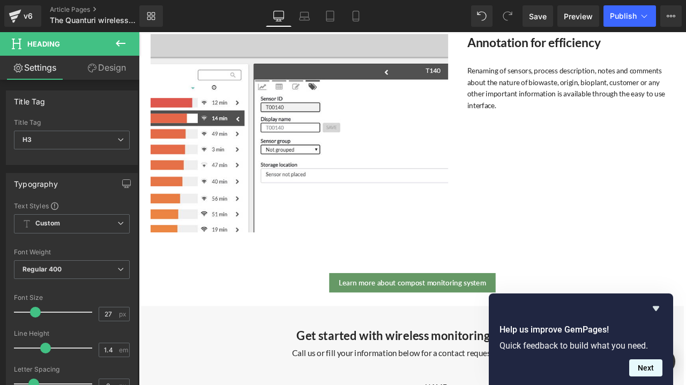
click at [644, 366] on button "Next" at bounding box center [645, 367] width 33 height 17
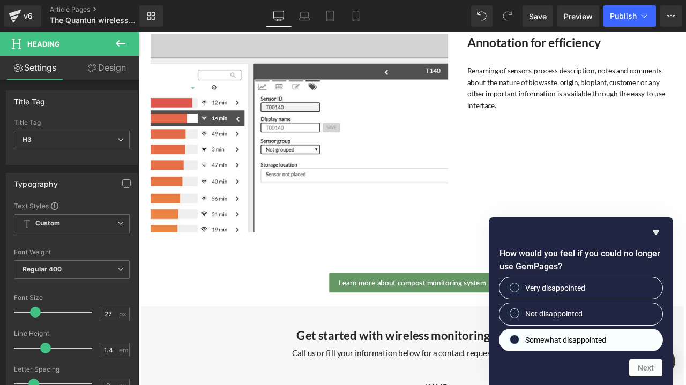
click at [621, 341] on label "Somewhat disappointed" at bounding box center [580, 339] width 163 height 21
click at [518, 341] on input "Somewhat disappointed" at bounding box center [514, 339] width 7 height 7
radio input "true"
click at [647, 372] on button "Next" at bounding box center [645, 367] width 33 height 17
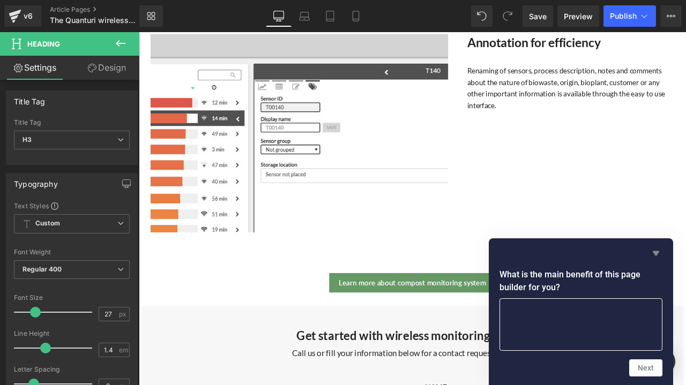
click at [655, 250] on icon "Hide survey" at bounding box center [655, 253] width 13 height 13
